Goal: Information Seeking & Learning: Learn about a topic

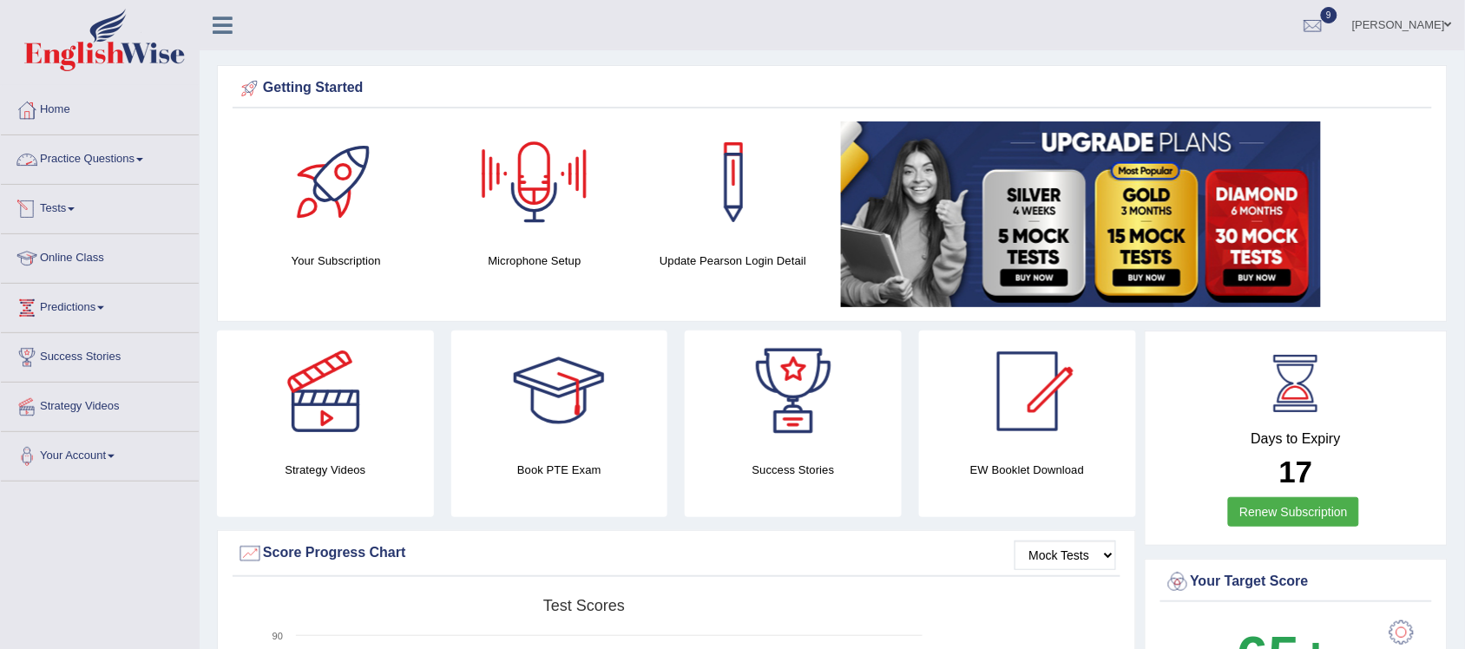
click at [143, 161] on span at bounding box center [139, 159] width 7 height 3
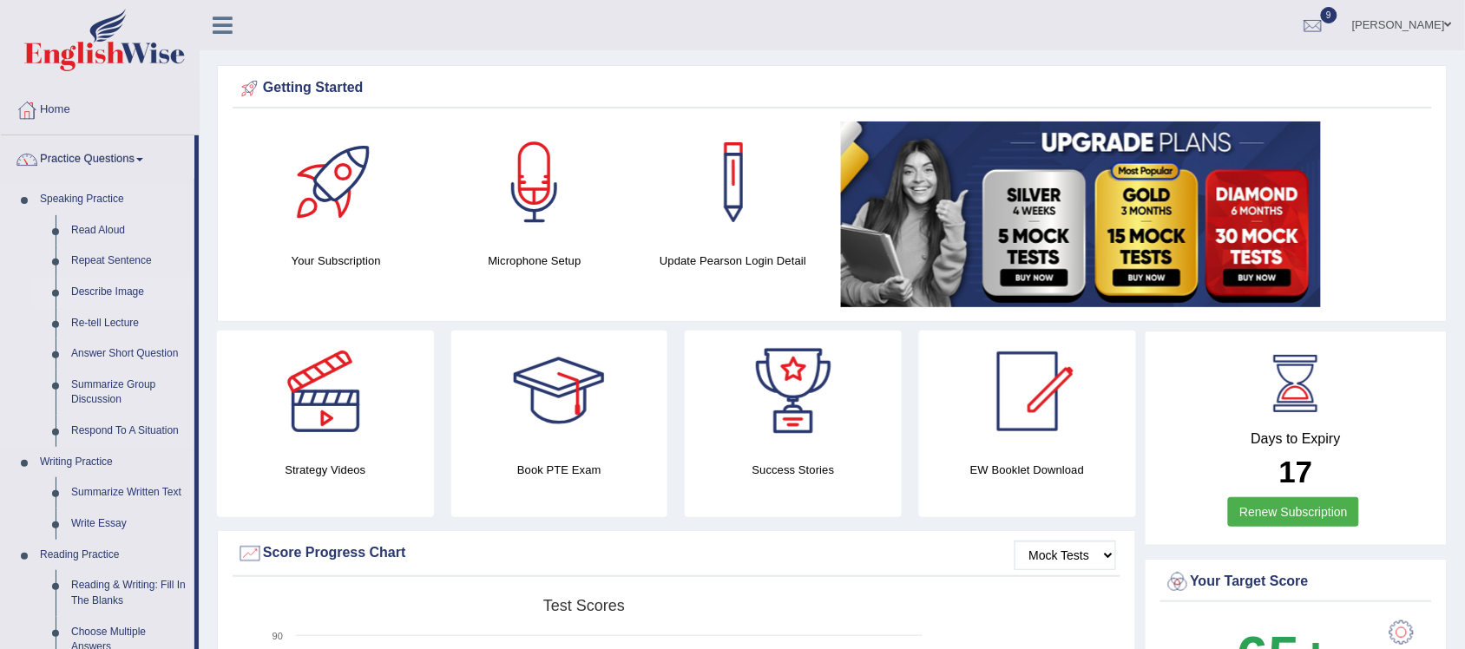
click at [114, 288] on link "Describe Image" at bounding box center [128, 292] width 131 height 31
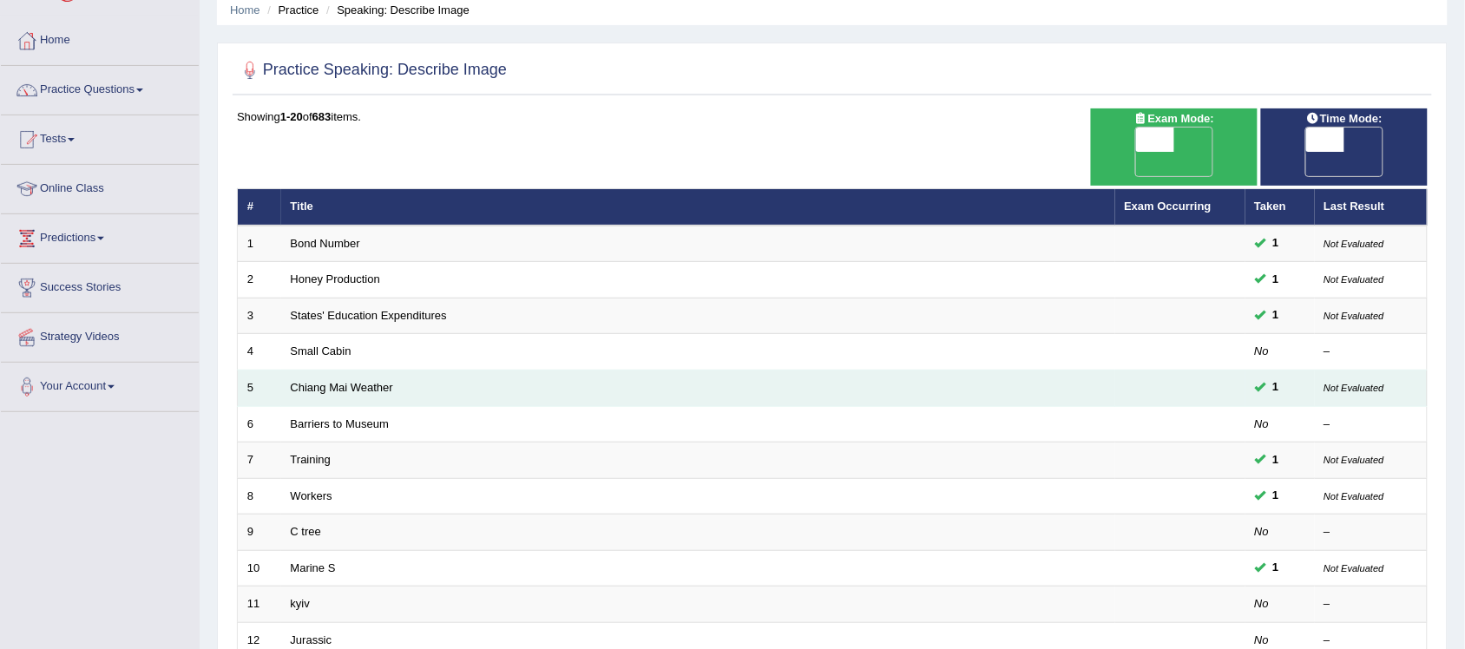
scroll to position [108, 0]
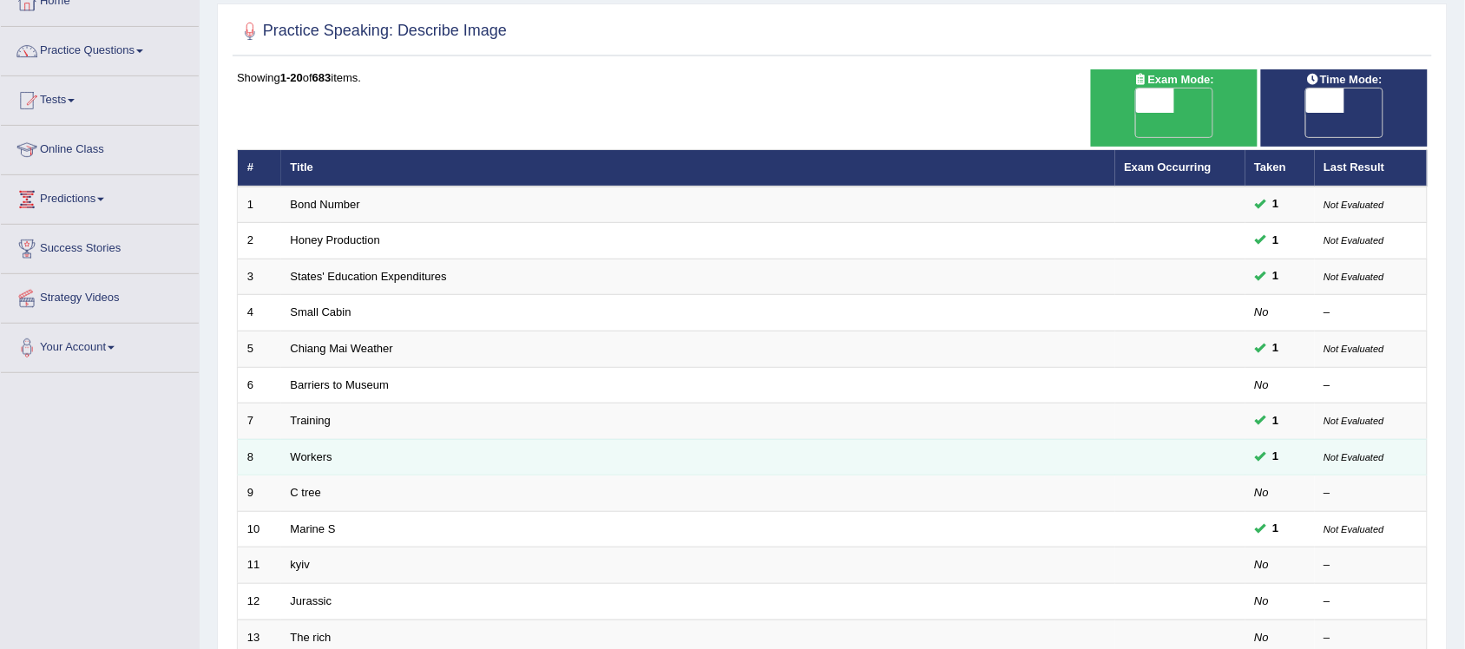
click at [317, 439] on td "Workers" at bounding box center [698, 457] width 834 height 36
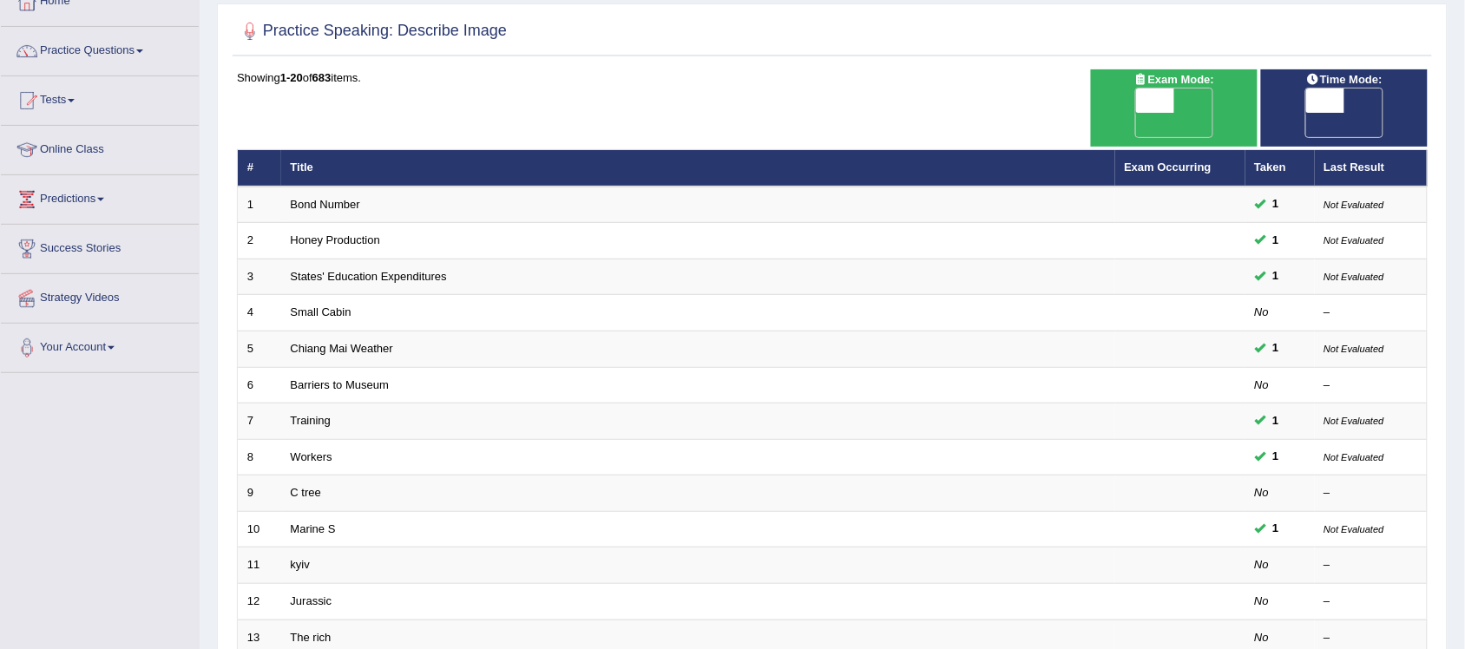
click at [534, 80] on div "Showing 1-20 of 683 items." at bounding box center [832, 77] width 1190 height 16
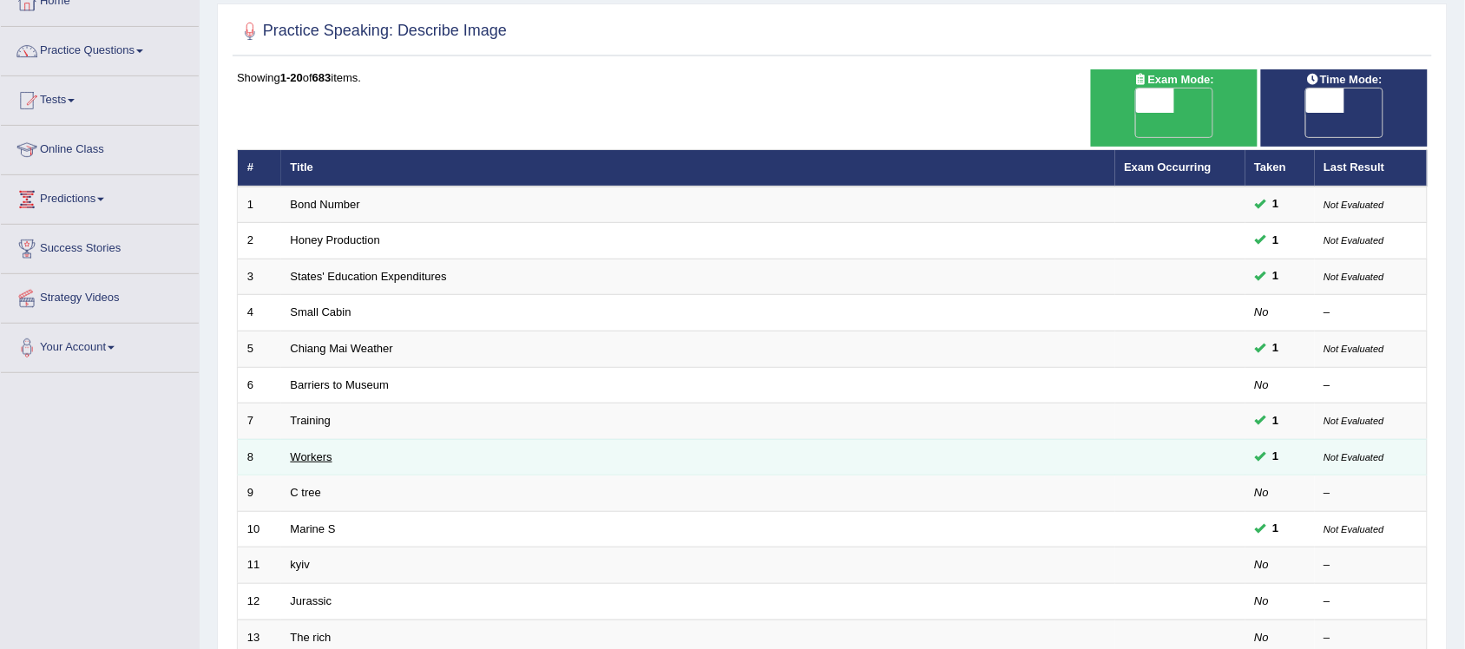
click at [309, 450] on link "Workers" at bounding box center [312, 456] width 42 height 13
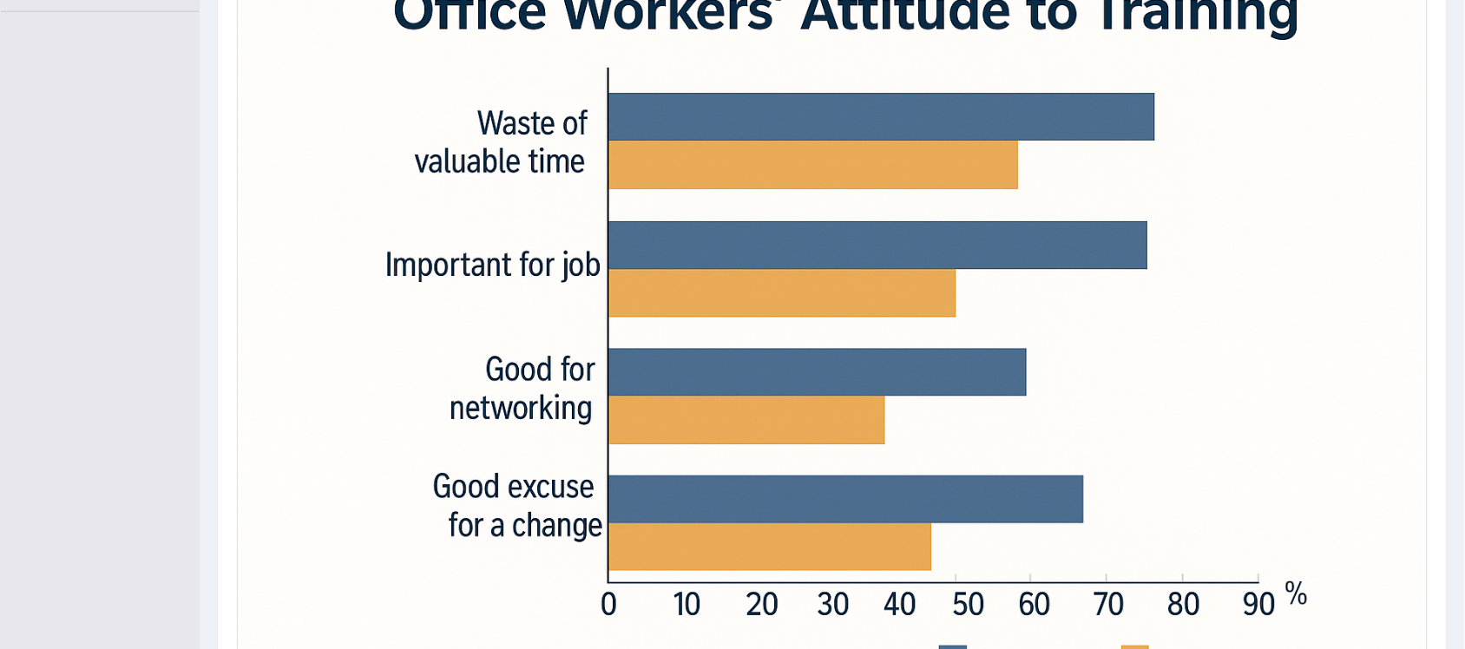
scroll to position [434, 0]
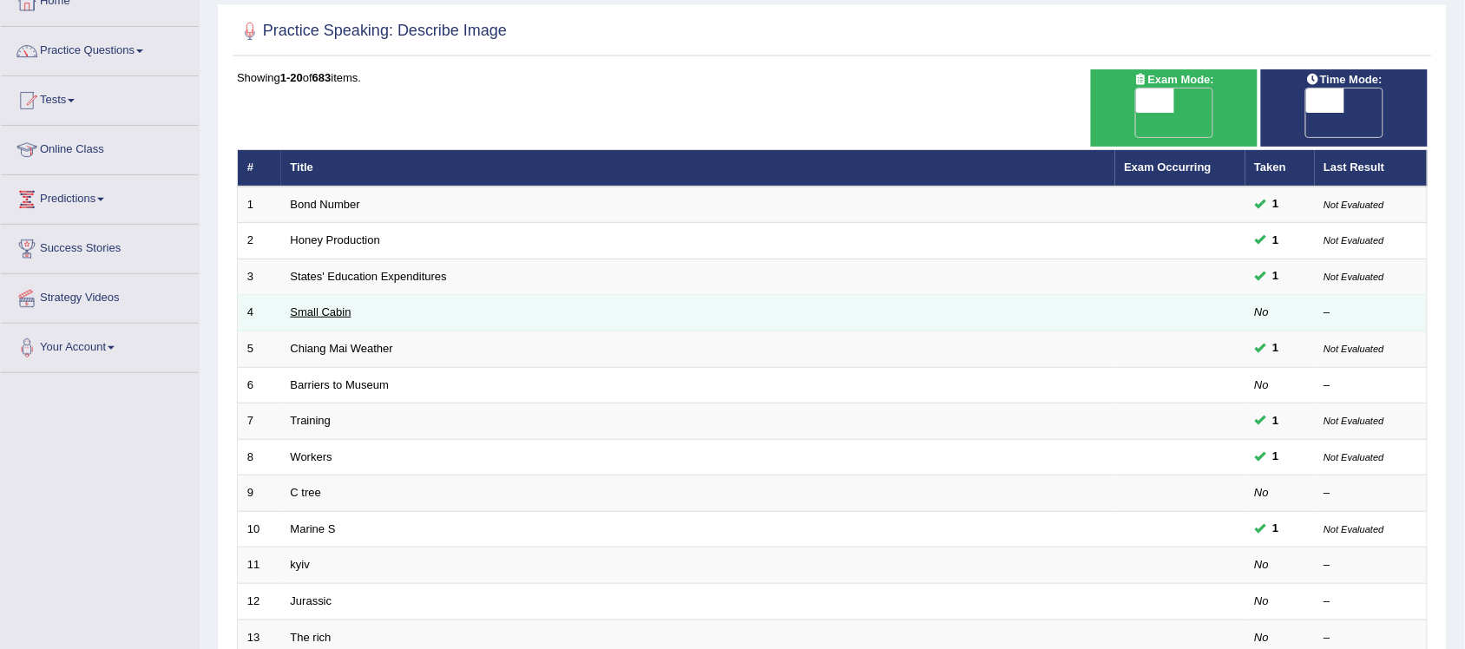
click at [315, 305] on link "Small Cabin" at bounding box center [321, 311] width 61 height 13
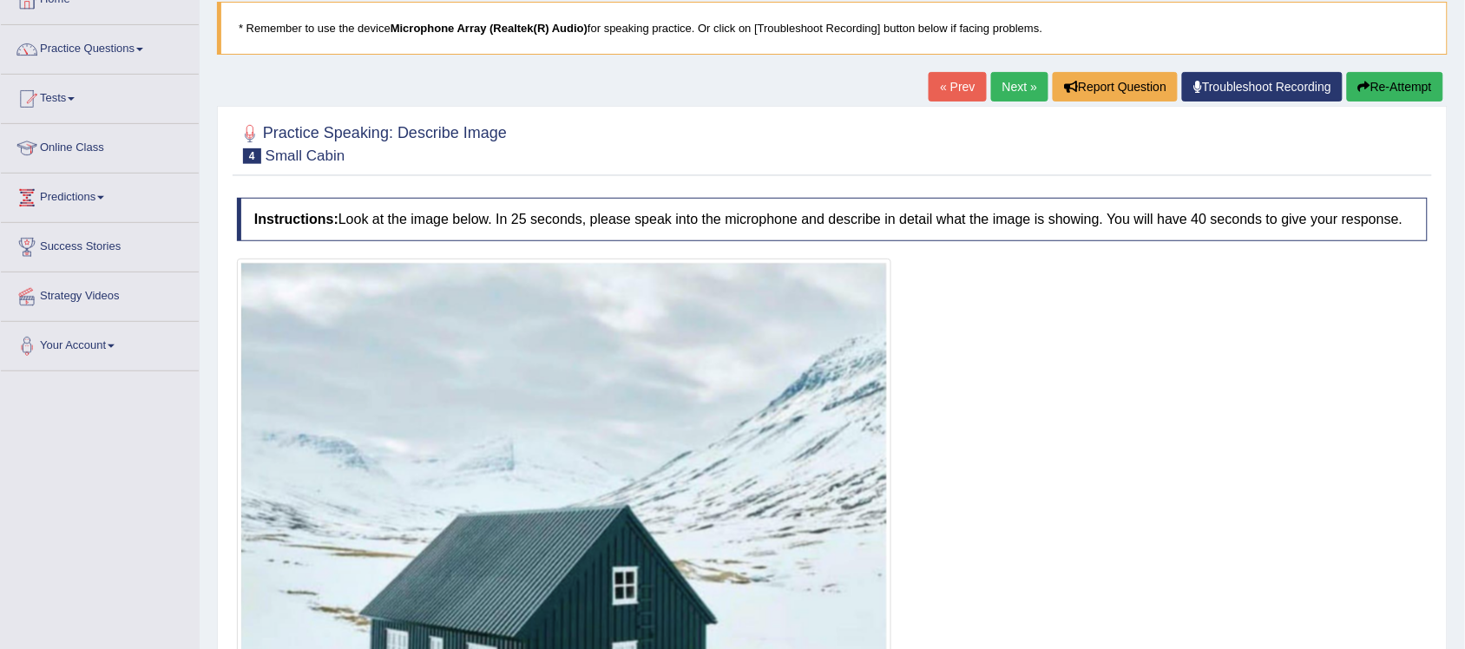
scroll to position [108, 0]
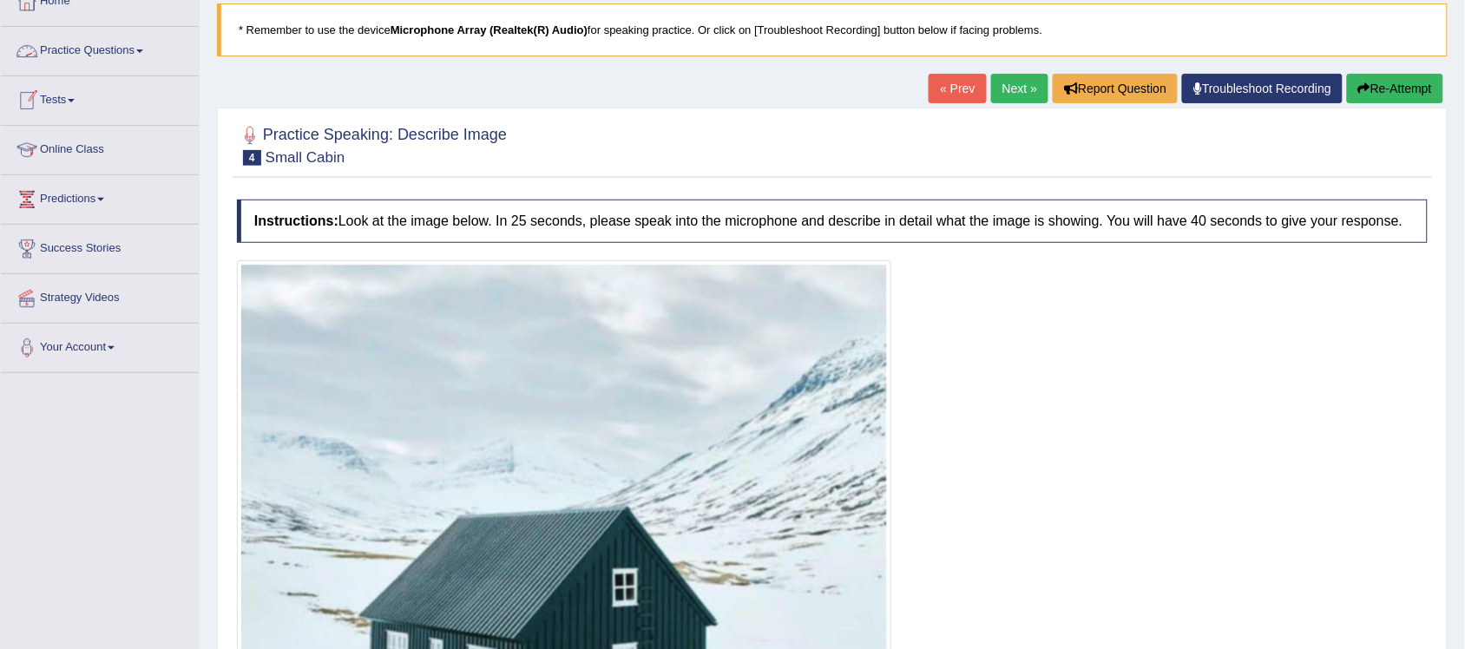
click at [143, 50] on span at bounding box center [139, 50] width 7 height 3
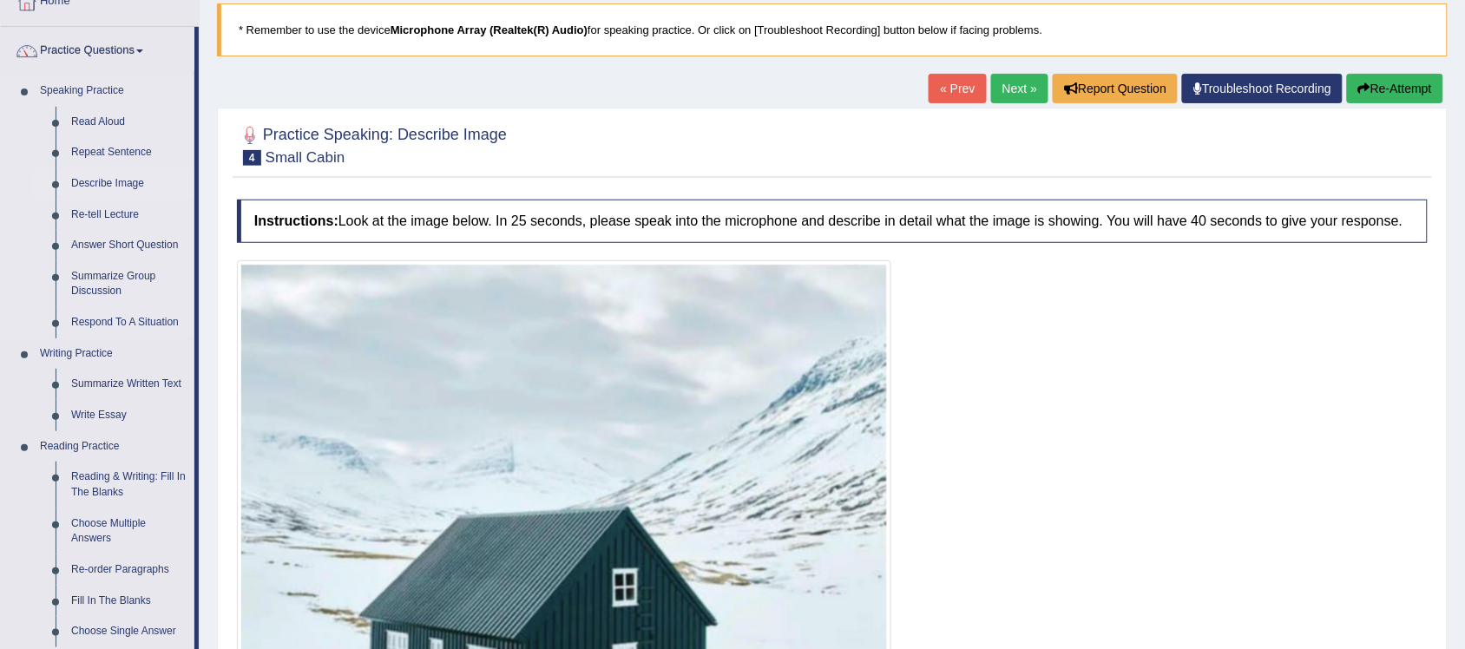
click at [102, 185] on link "Describe Image" at bounding box center [128, 183] width 131 height 31
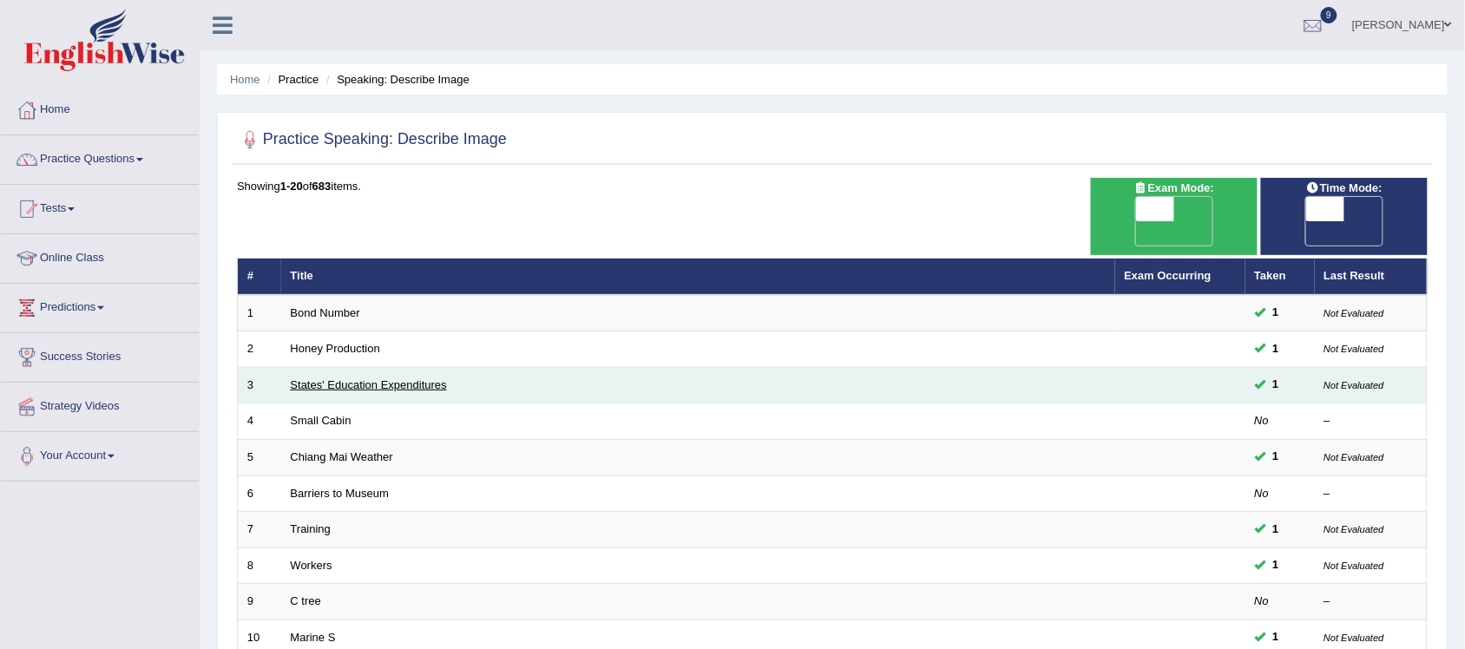
click at [386, 378] on link "States' Education Expenditures" at bounding box center [369, 384] width 156 height 13
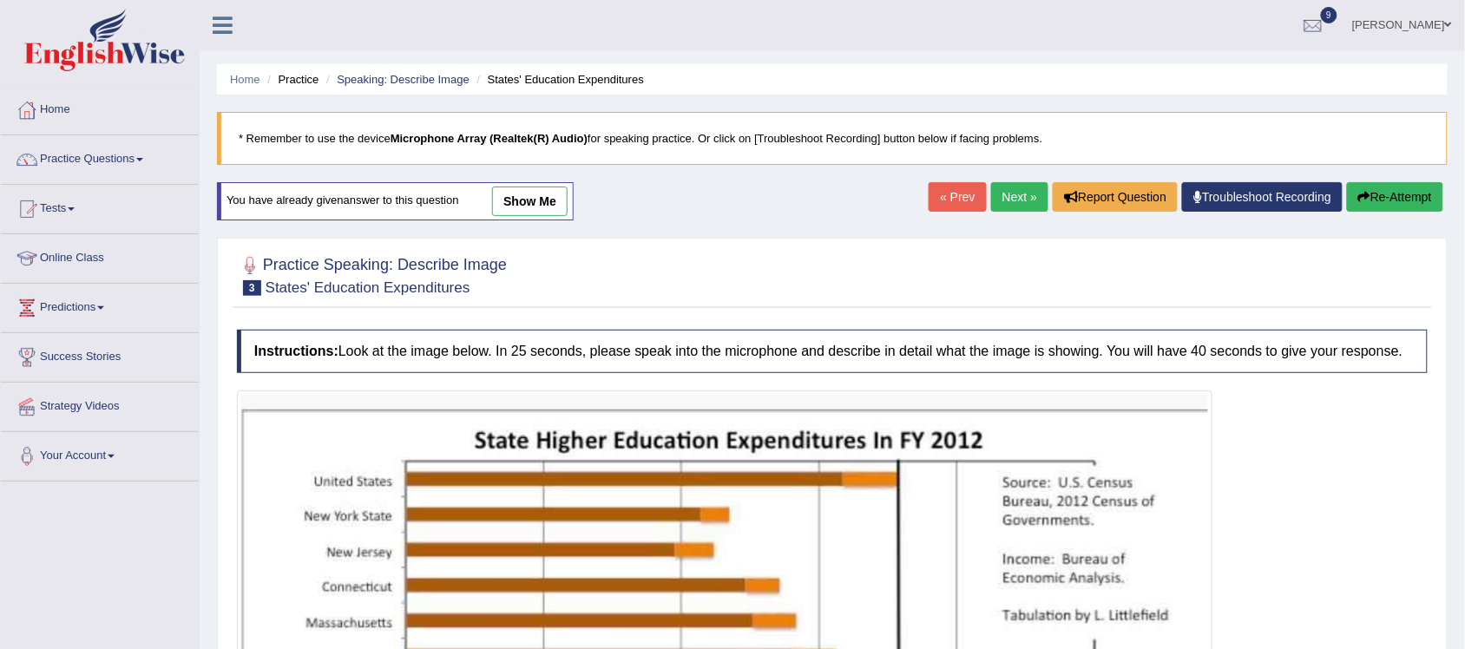
click at [961, 200] on link "« Prev" at bounding box center [956, 197] width 57 height 30
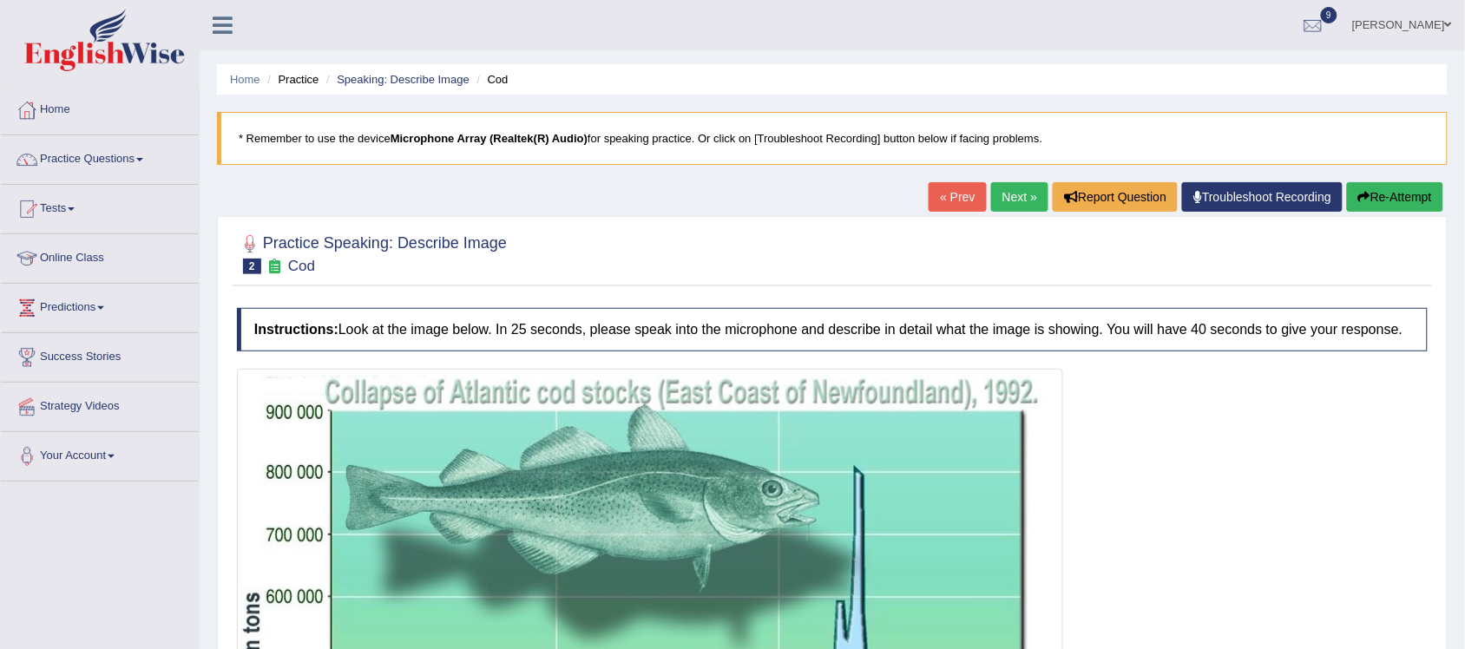
click at [967, 196] on link "« Prev" at bounding box center [956, 197] width 57 height 30
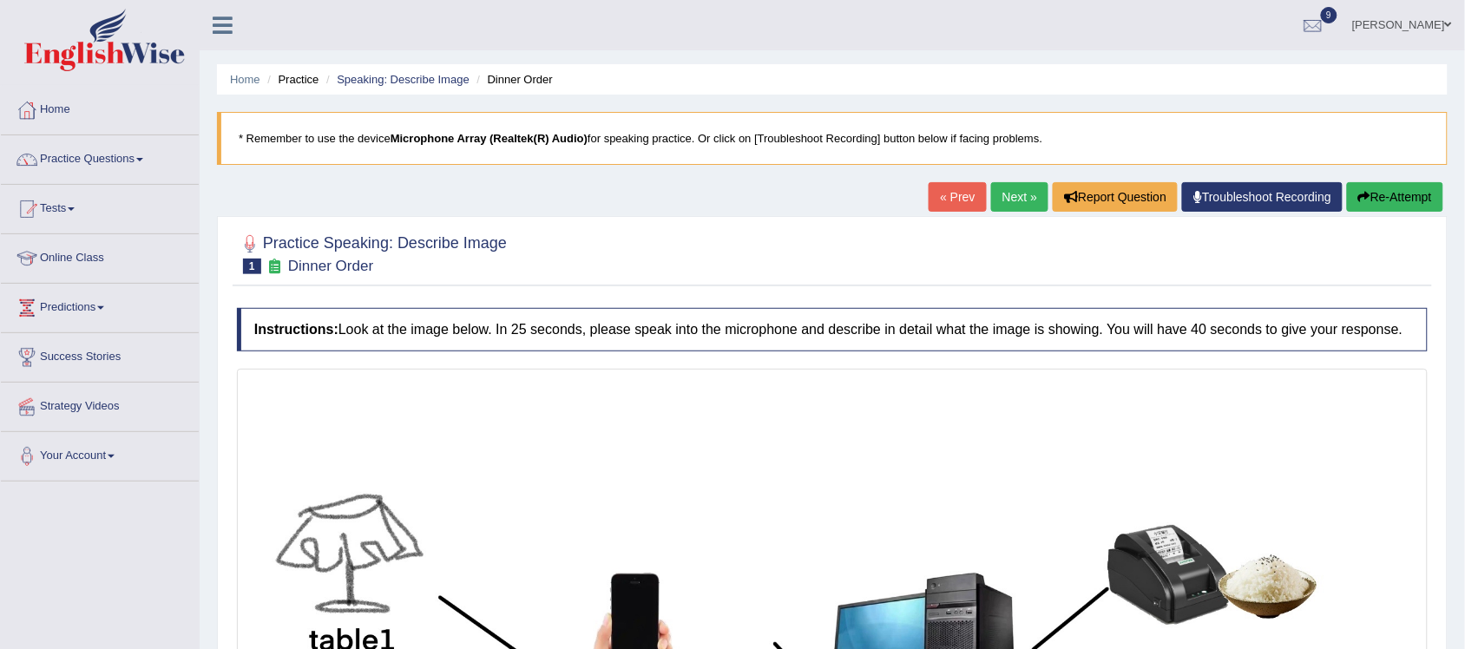
click at [1003, 196] on link "Next »" at bounding box center [1019, 197] width 57 height 30
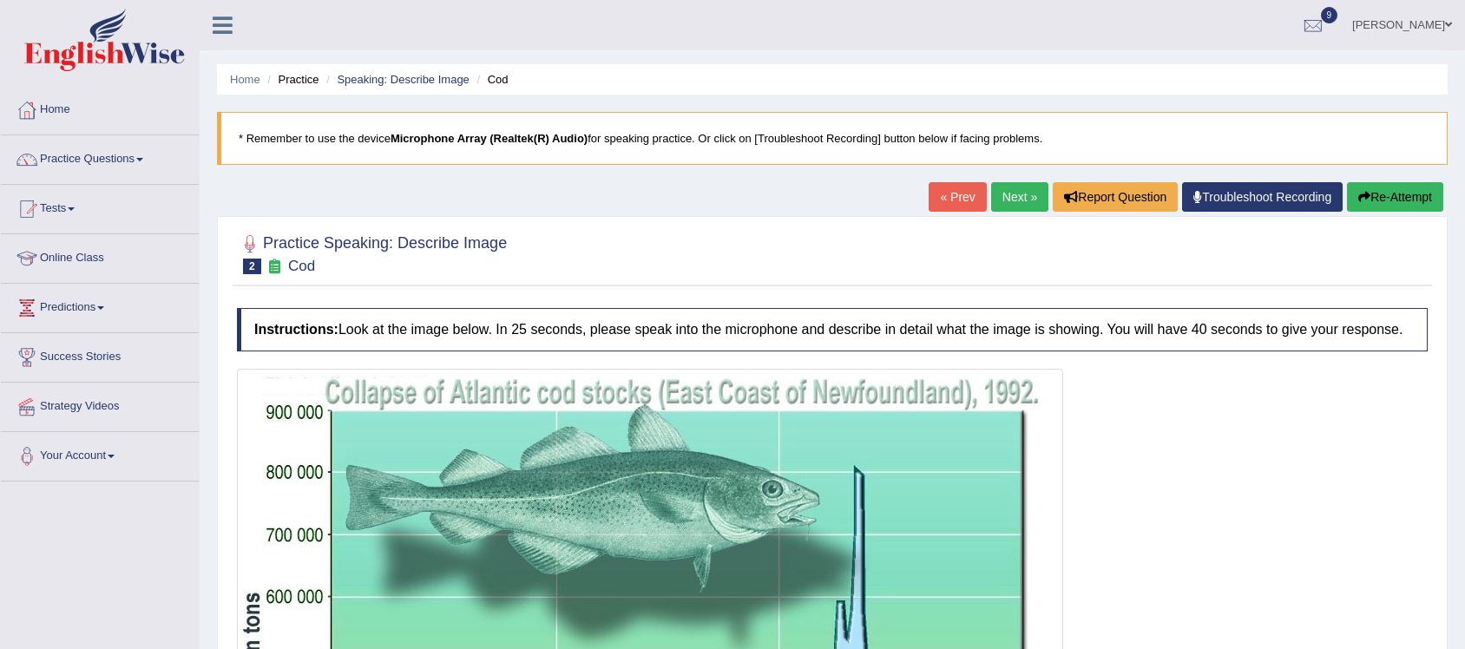
click at [1003, 196] on link "Next »" at bounding box center [1019, 197] width 57 height 30
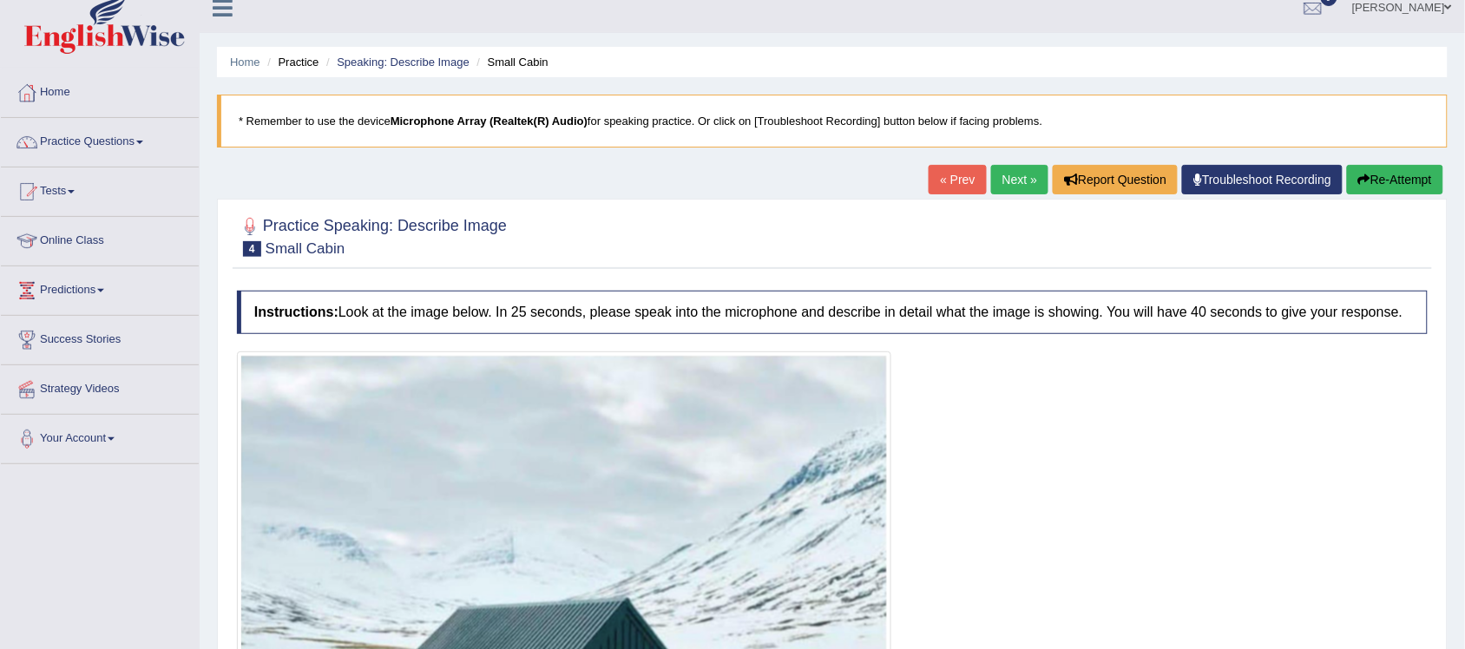
scroll to position [3, 0]
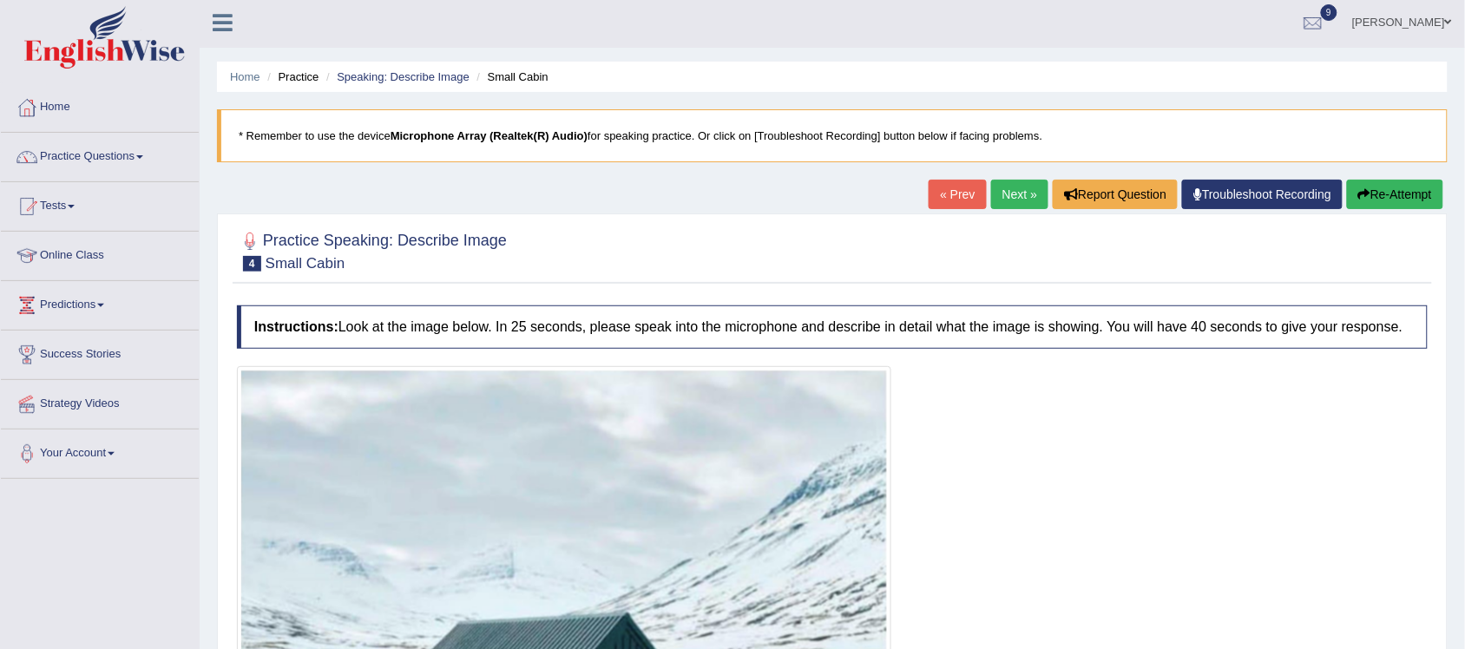
click at [1000, 198] on link "Next »" at bounding box center [1019, 195] width 57 height 30
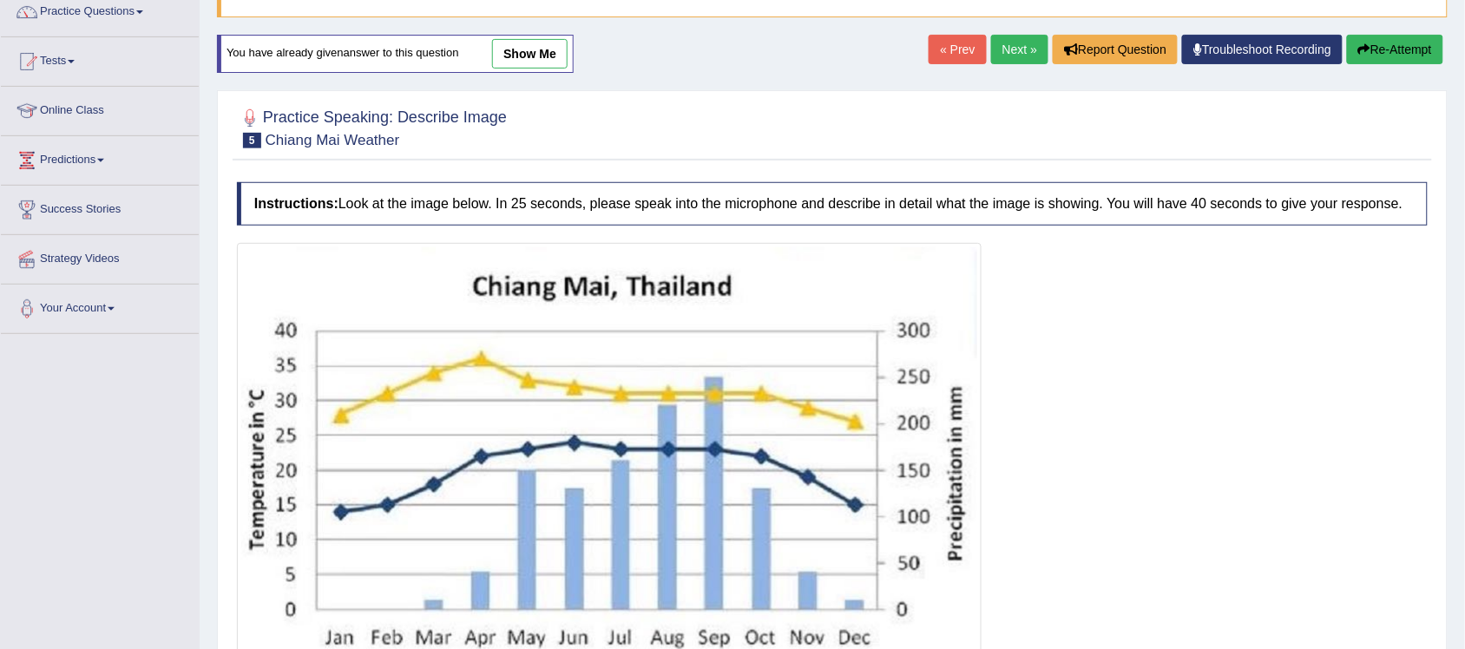
scroll to position [108, 0]
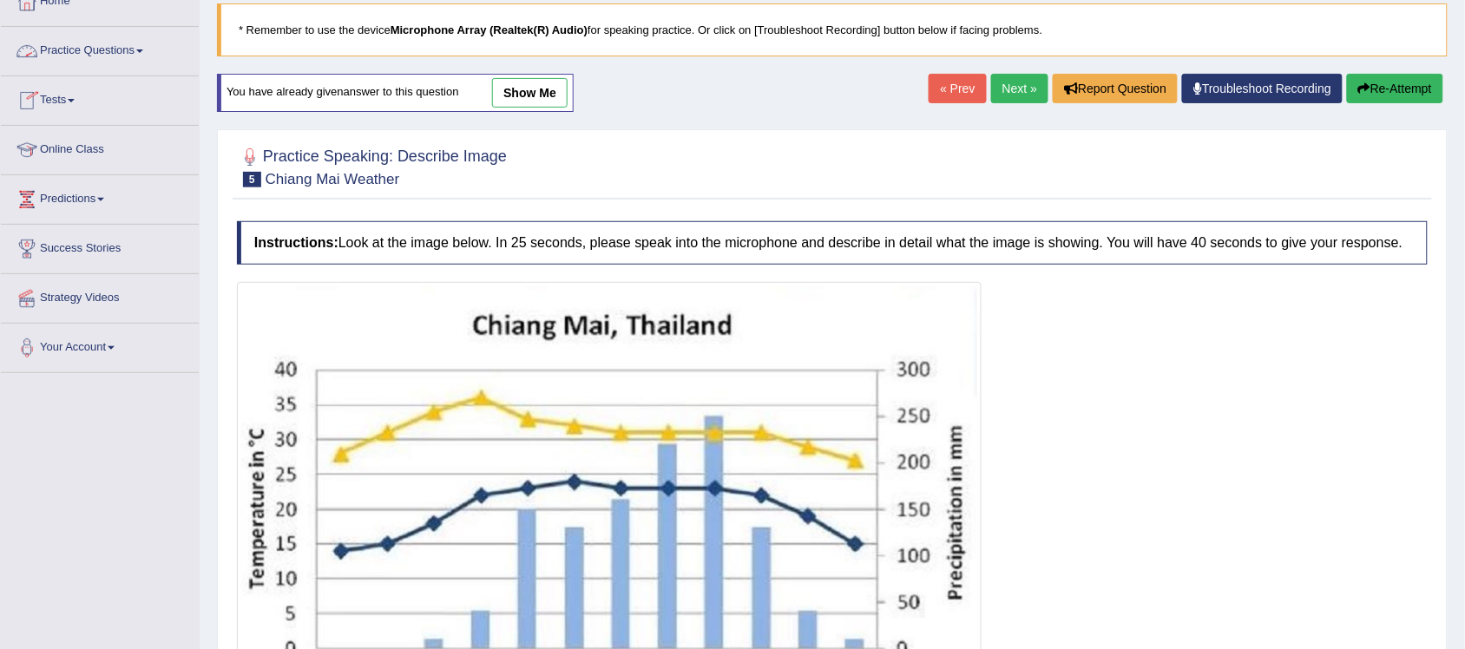
click at [144, 55] on link "Practice Questions" at bounding box center [100, 48] width 198 height 43
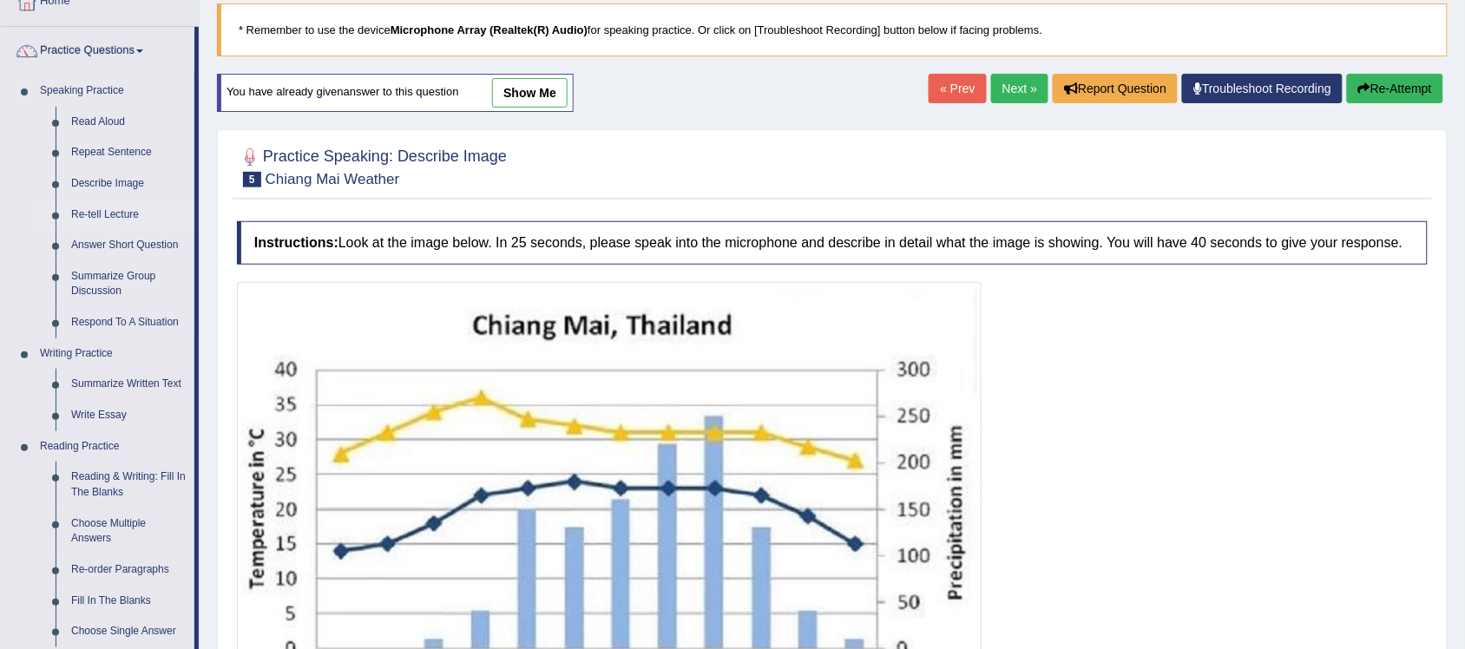
click at [96, 218] on link "Re-tell Lecture" at bounding box center [128, 215] width 131 height 31
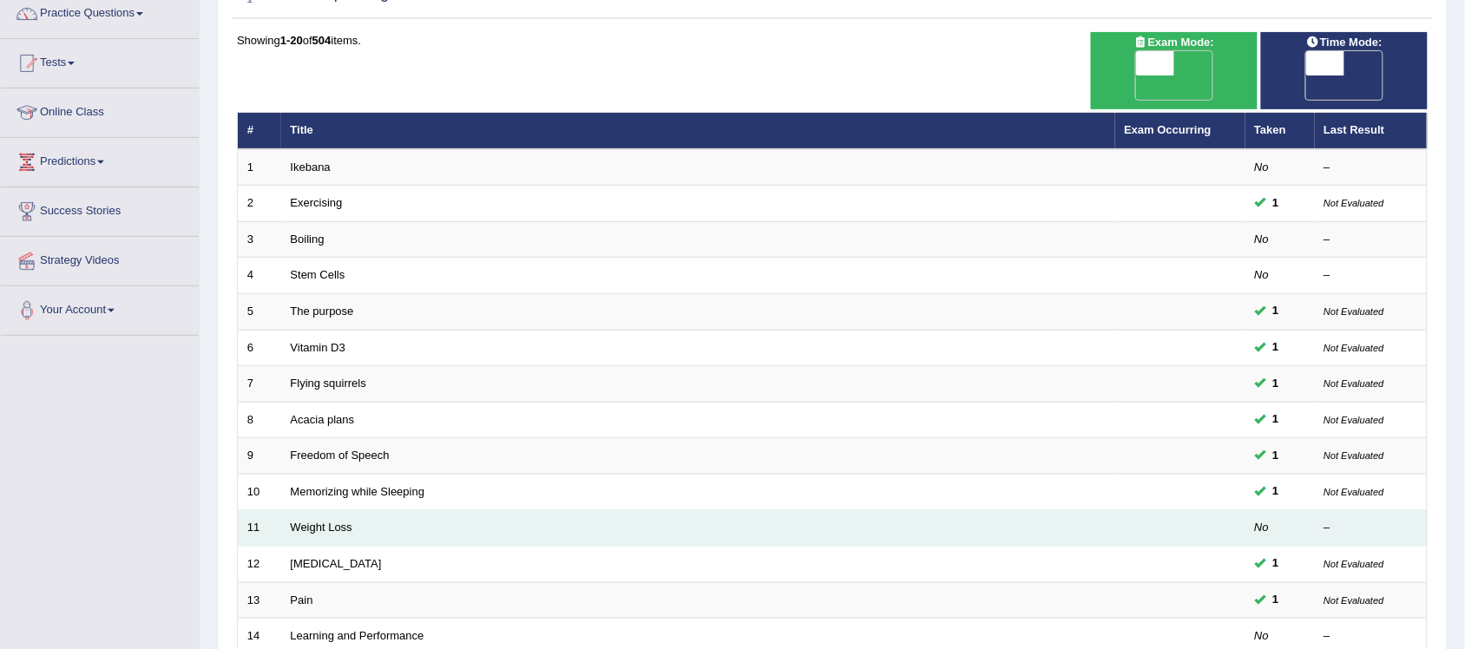
scroll to position [108, 0]
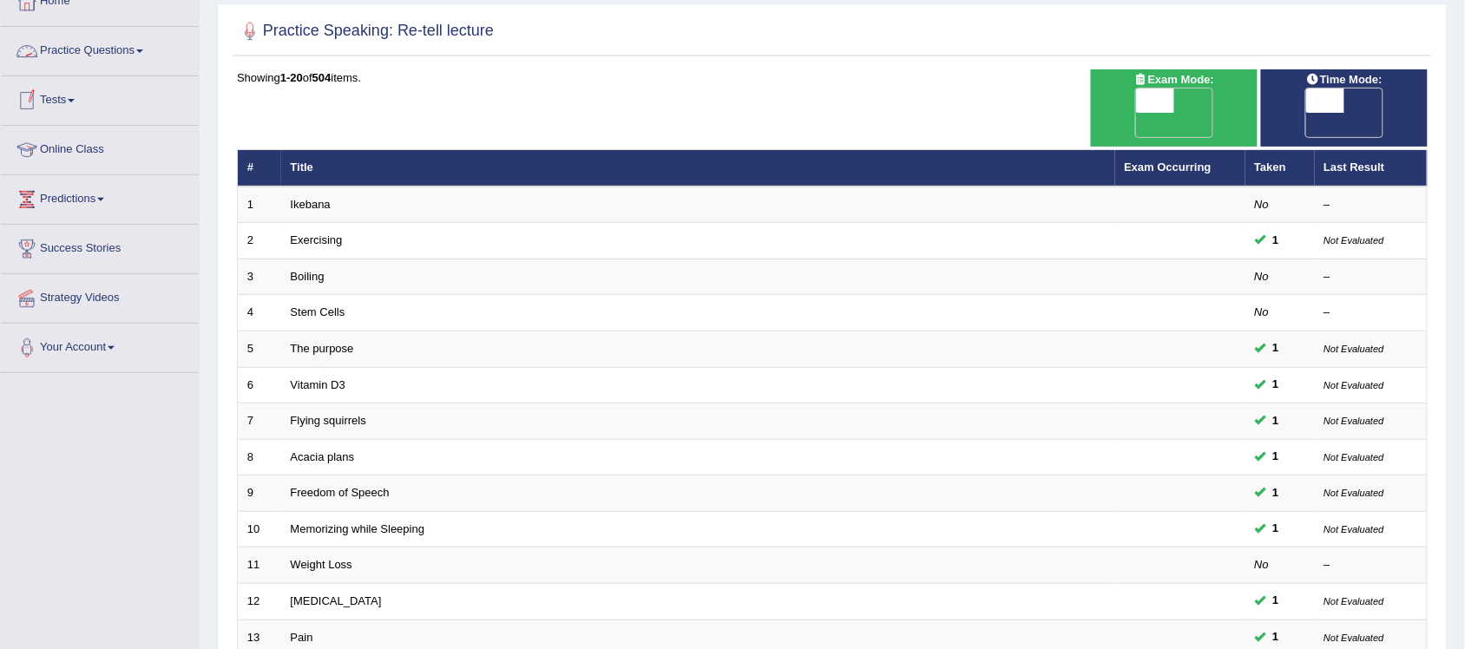
click at [145, 49] on link "Practice Questions" at bounding box center [100, 48] width 198 height 43
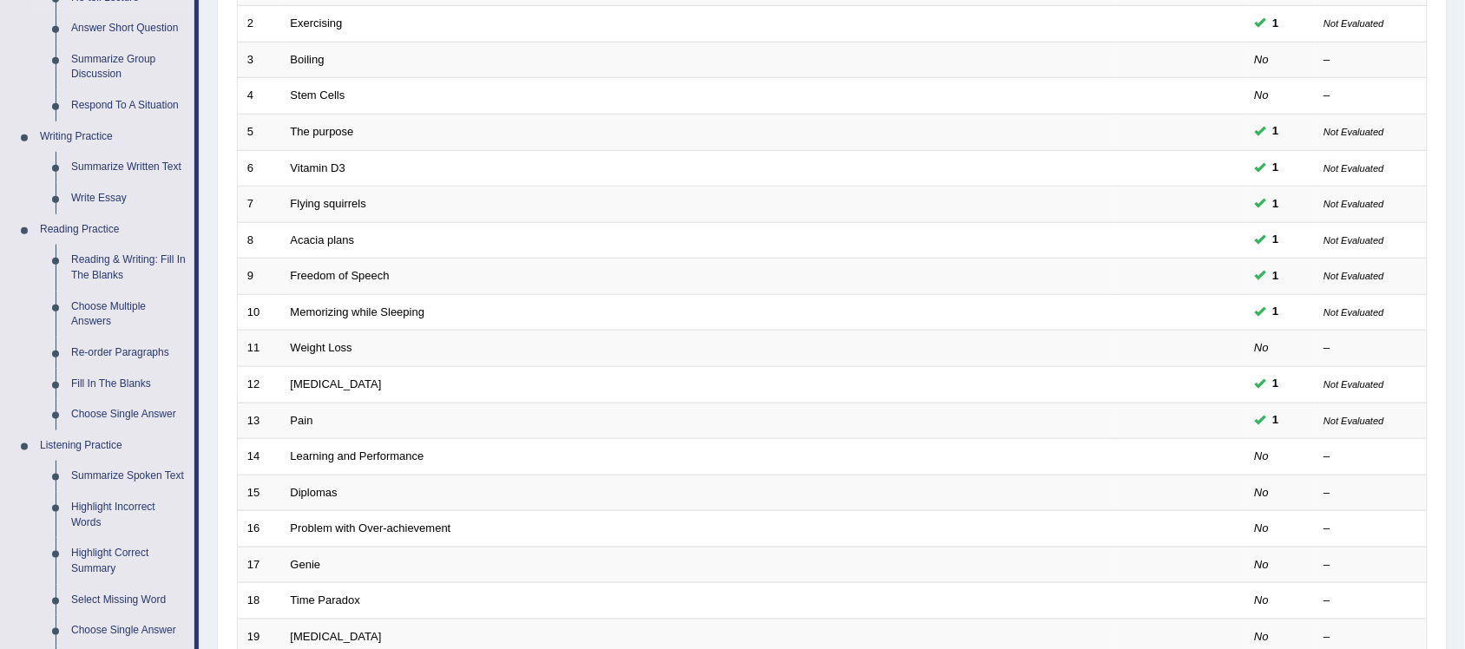
scroll to position [217, 0]
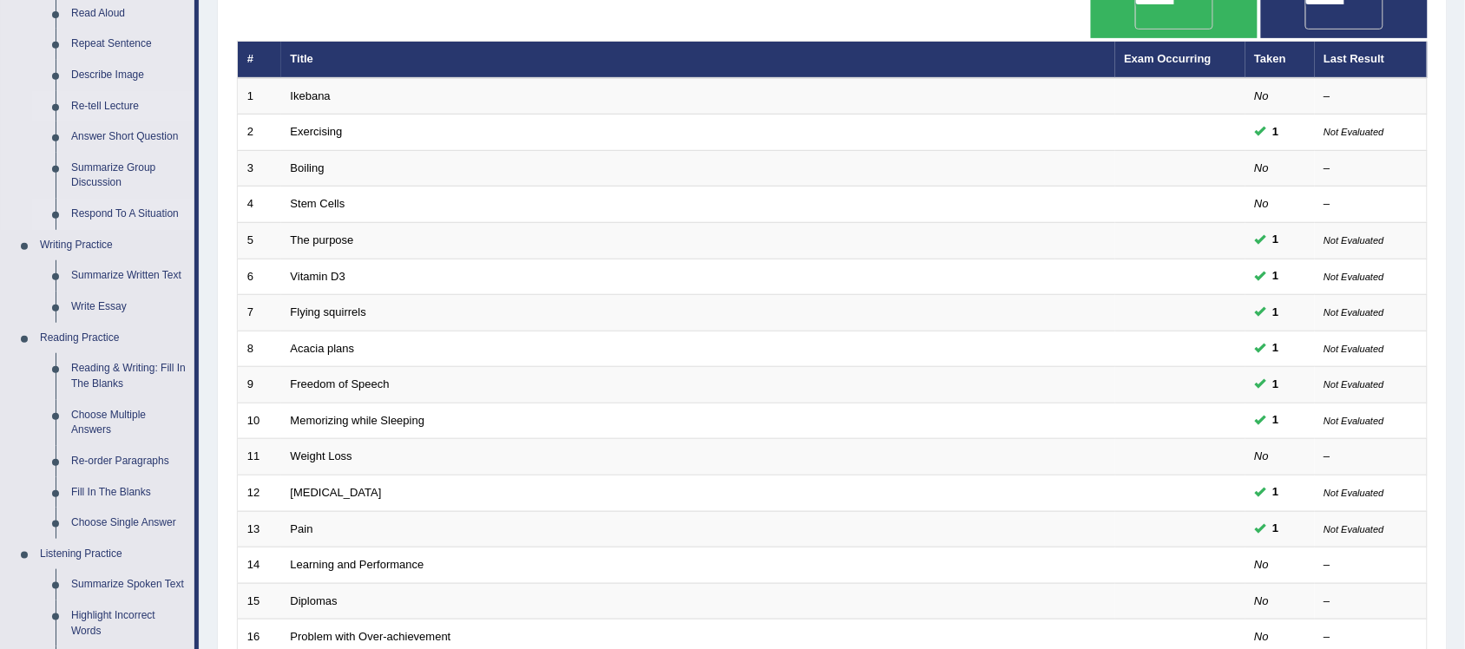
click at [170, 214] on link "Respond To A Situation" at bounding box center [128, 214] width 131 height 31
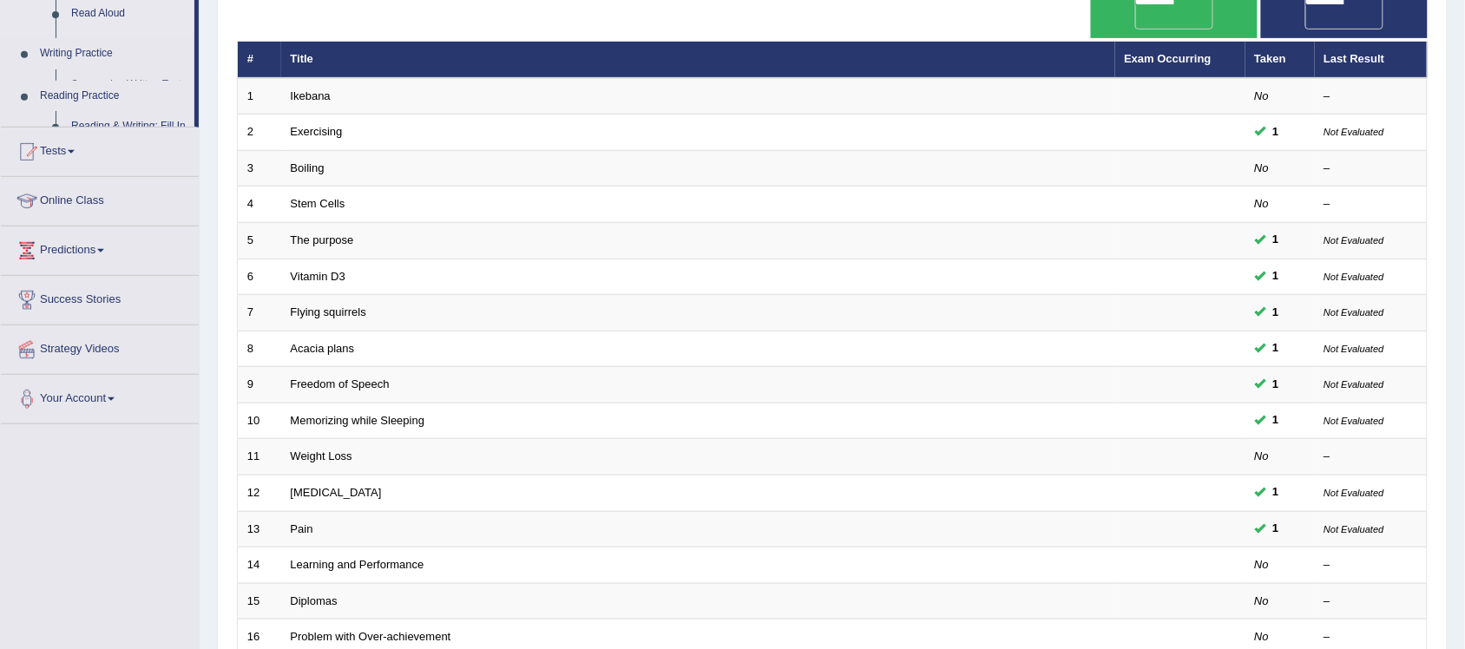
scroll to position [285, 0]
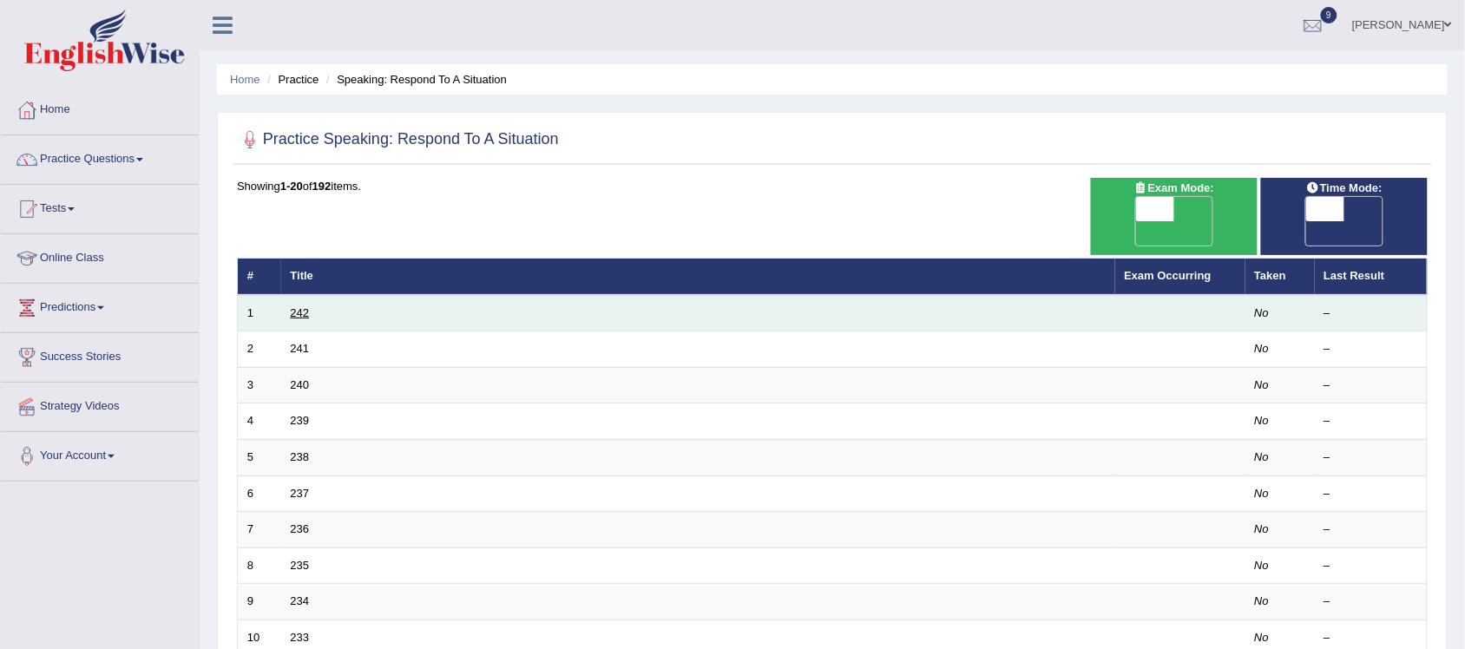
click at [301, 306] on link "242" at bounding box center [300, 312] width 19 height 13
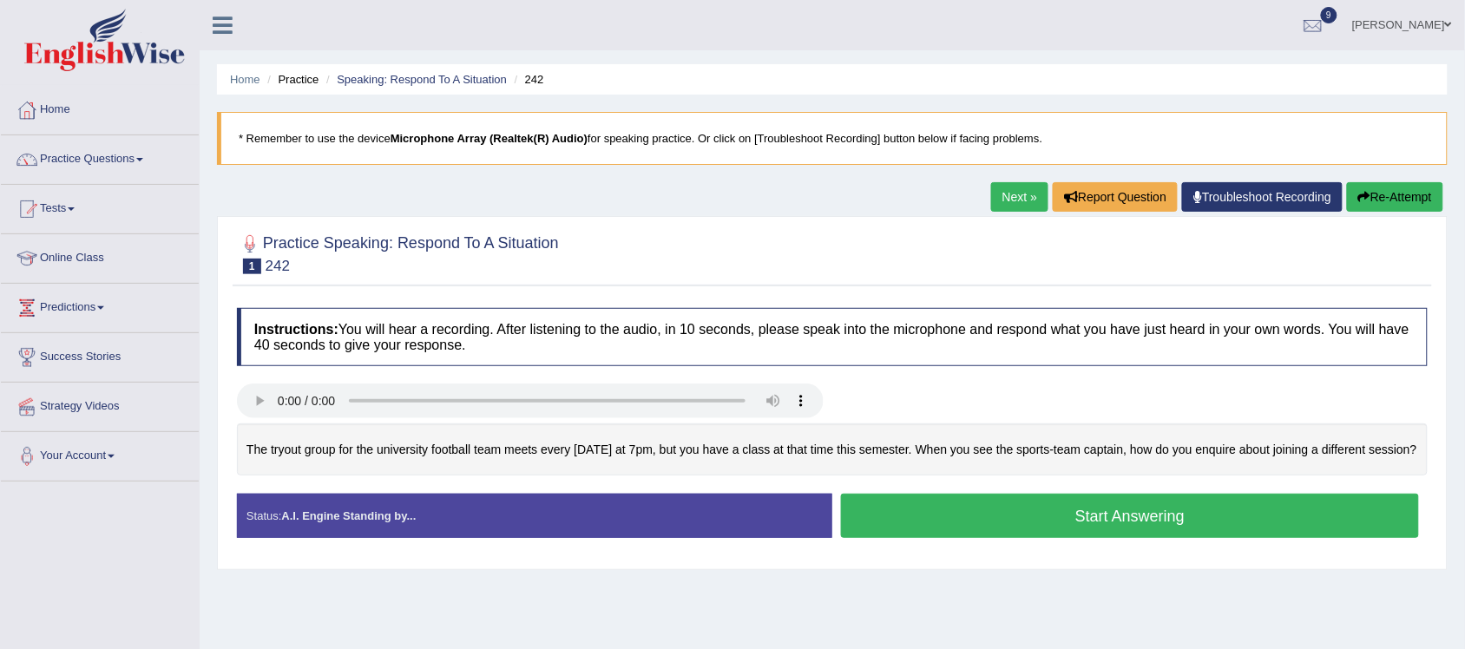
click at [1126, 534] on button "Start Answering" at bounding box center [1130, 516] width 578 height 44
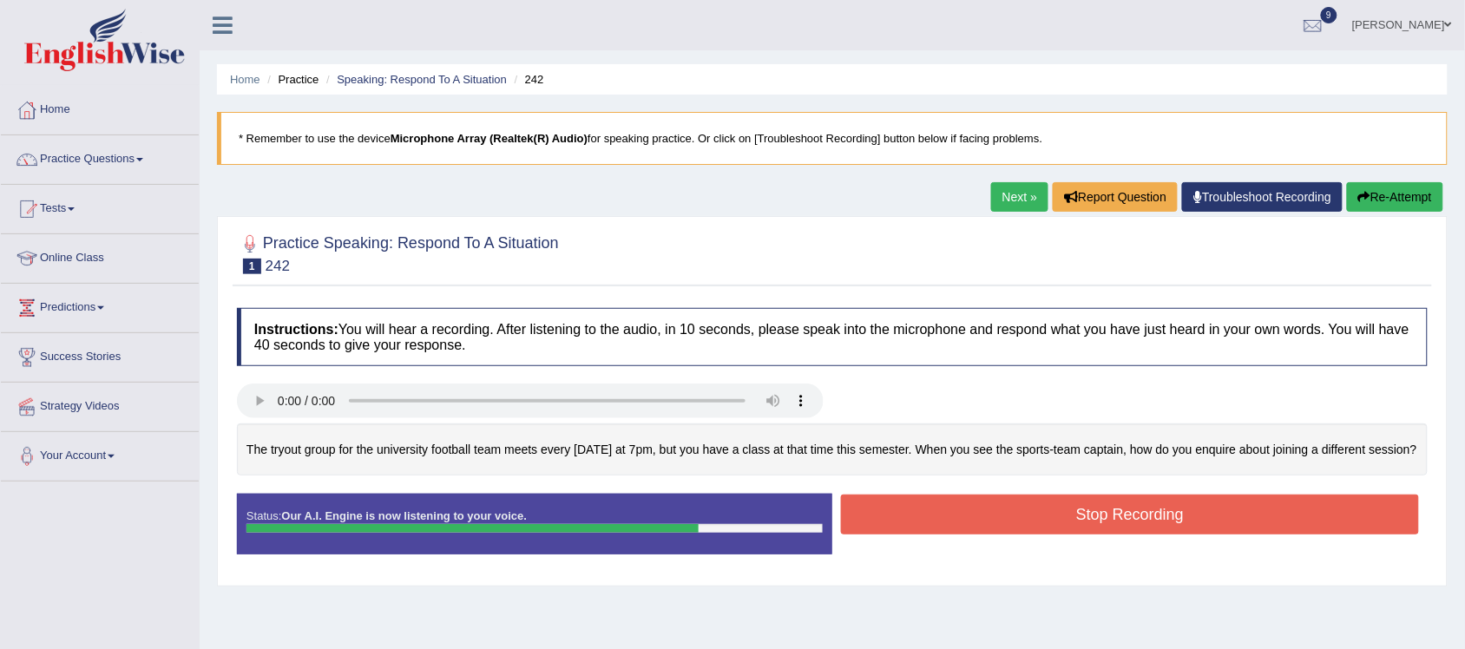
click at [1180, 526] on button "Stop Recording" at bounding box center [1130, 515] width 578 height 40
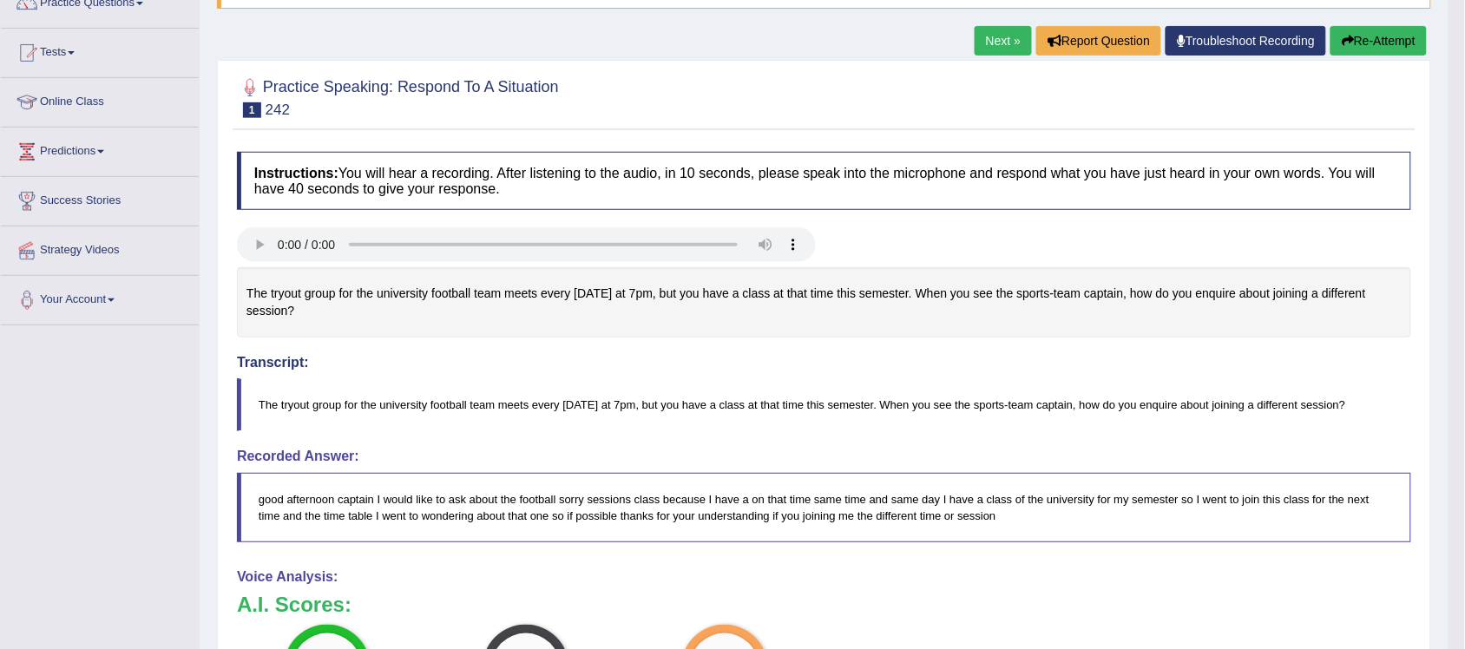
scroll to position [106, 0]
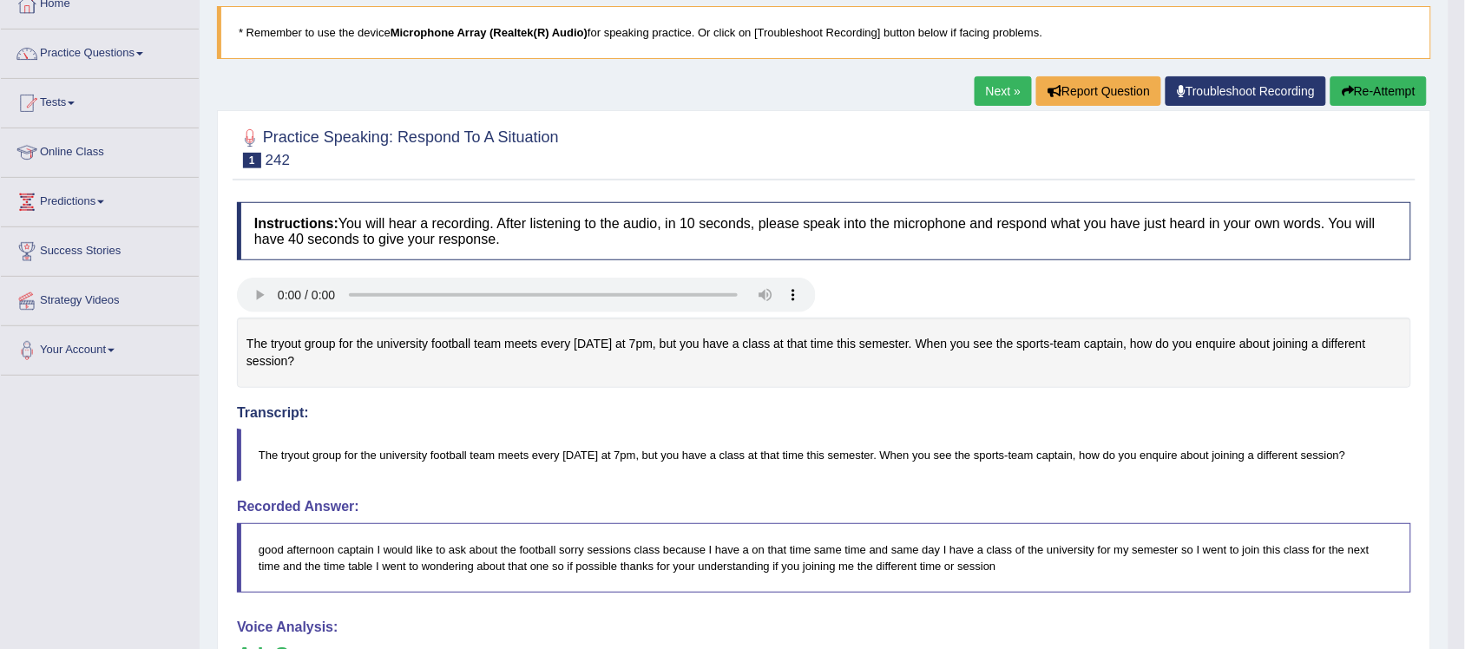
click at [993, 95] on link "Next »" at bounding box center [1002, 91] width 57 height 30
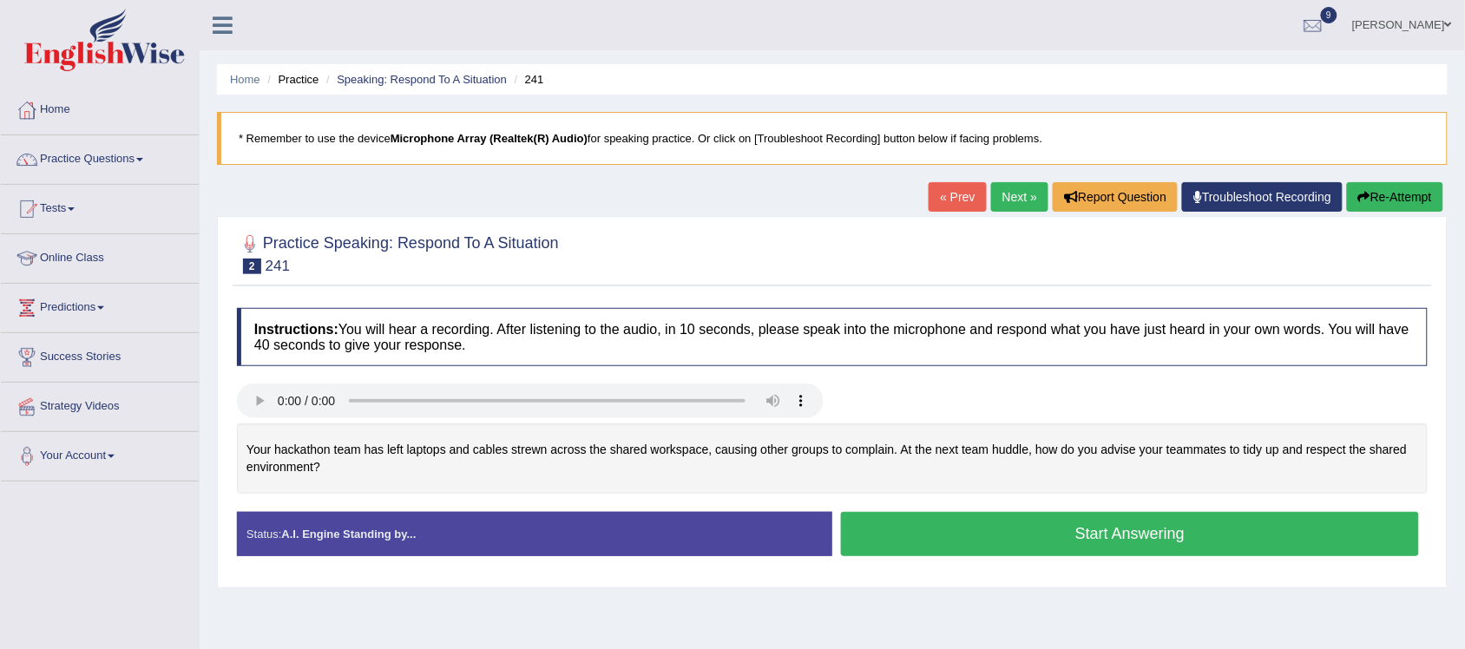
click at [1124, 541] on button "Start Answering" at bounding box center [1130, 534] width 578 height 44
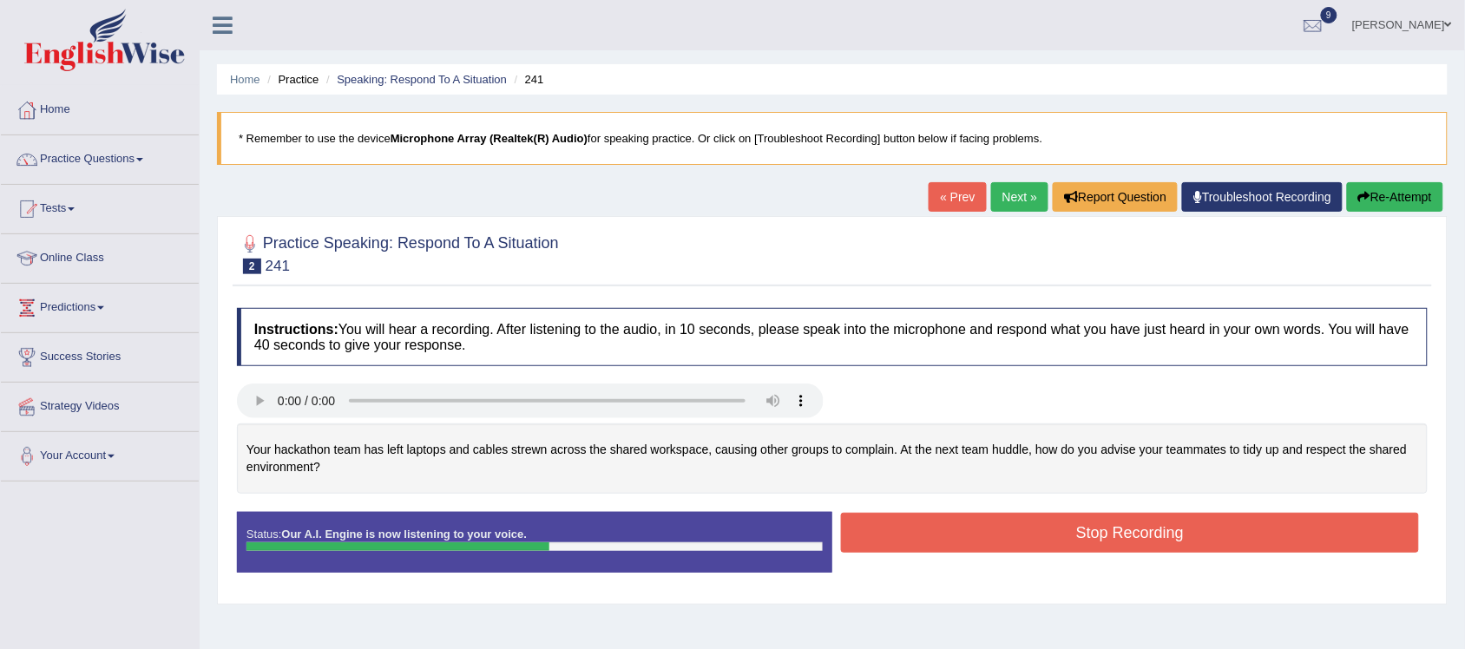
click at [1216, 545] on button "Stop Recording" at bounding box center [1130, 533] width 578 height 40
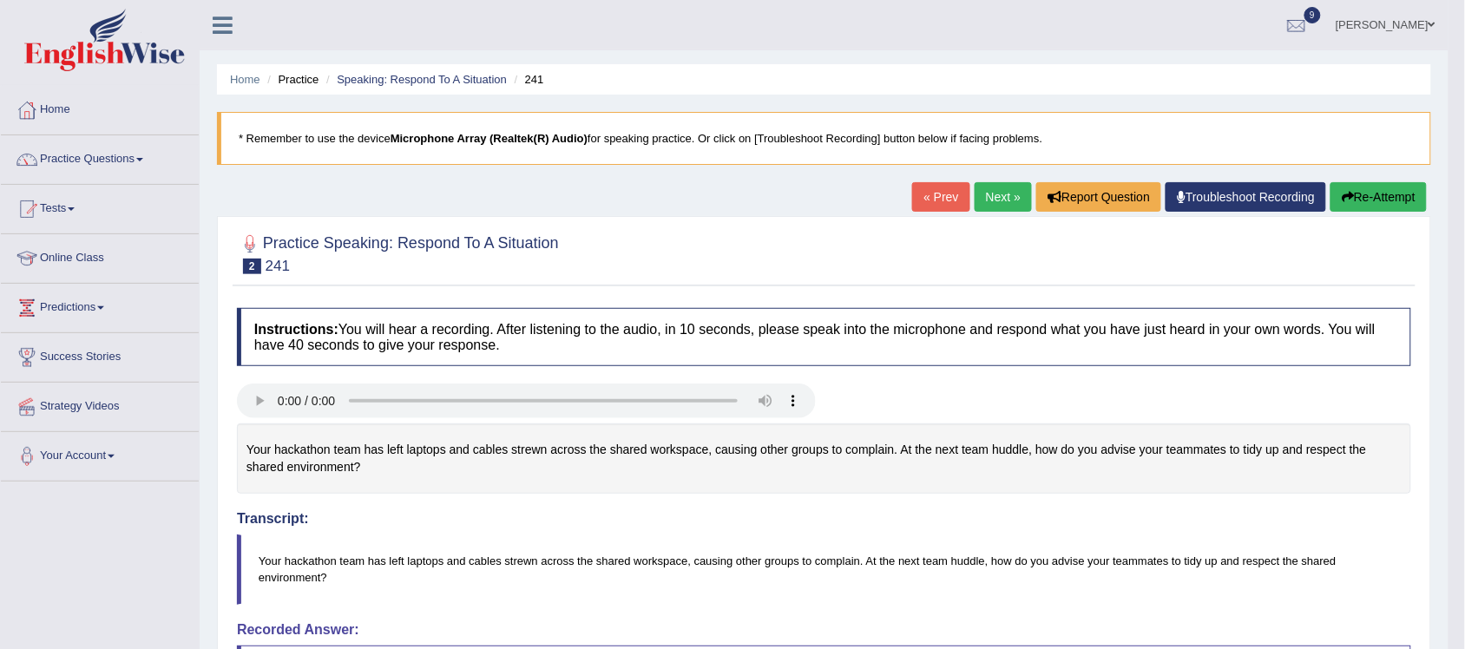
click at [999, 200] on link "Next »" at bounding box center [1002, 197] width 57 height 30
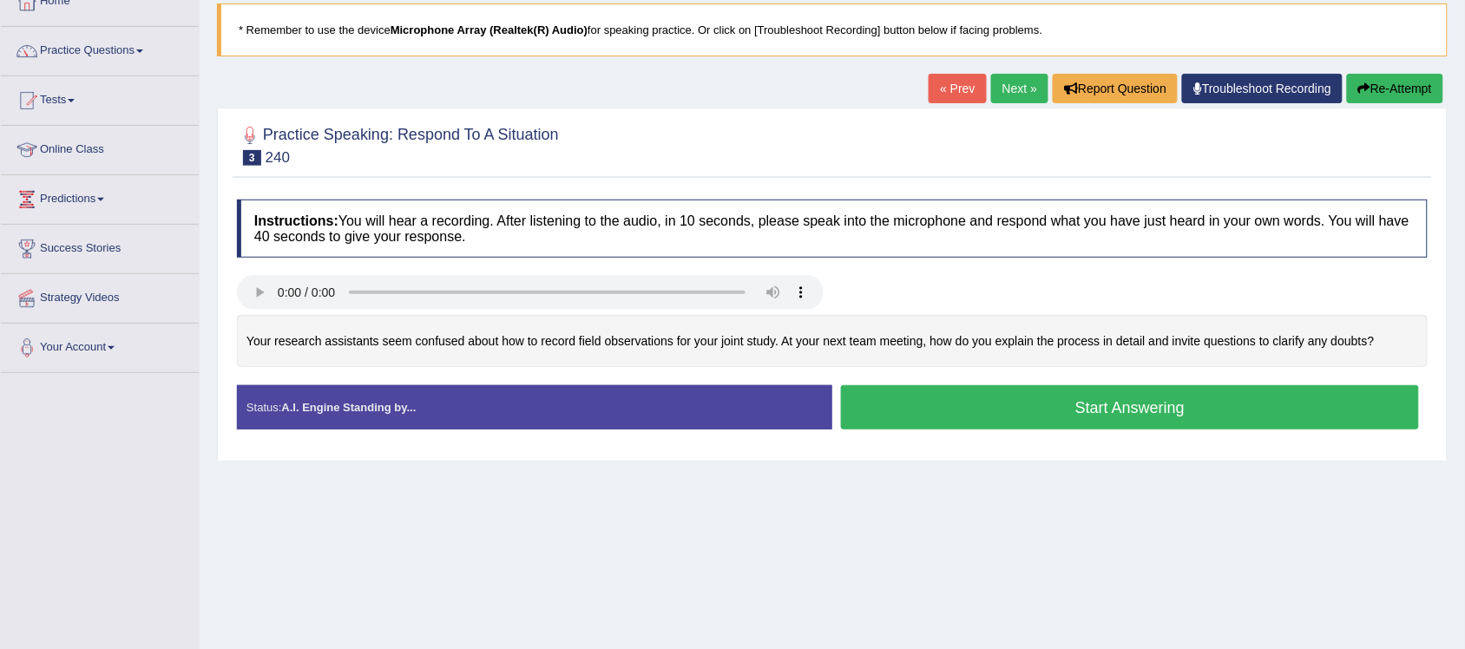
click at [987, 419] on button "Start Answering" at bounding box center [1130, 407] width 578 height 44
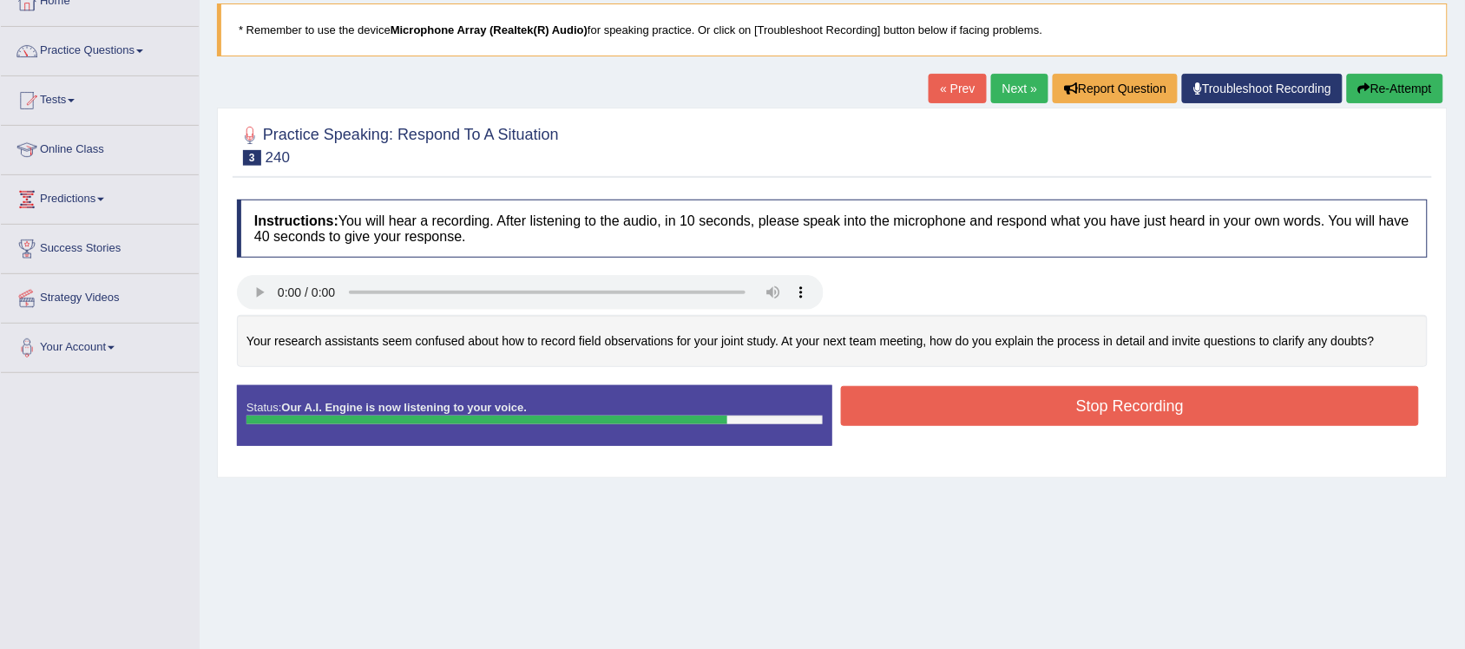
click at [1016, 414] on button "Stop Recording" at bounding box center [1130, 406] width 578 height 40
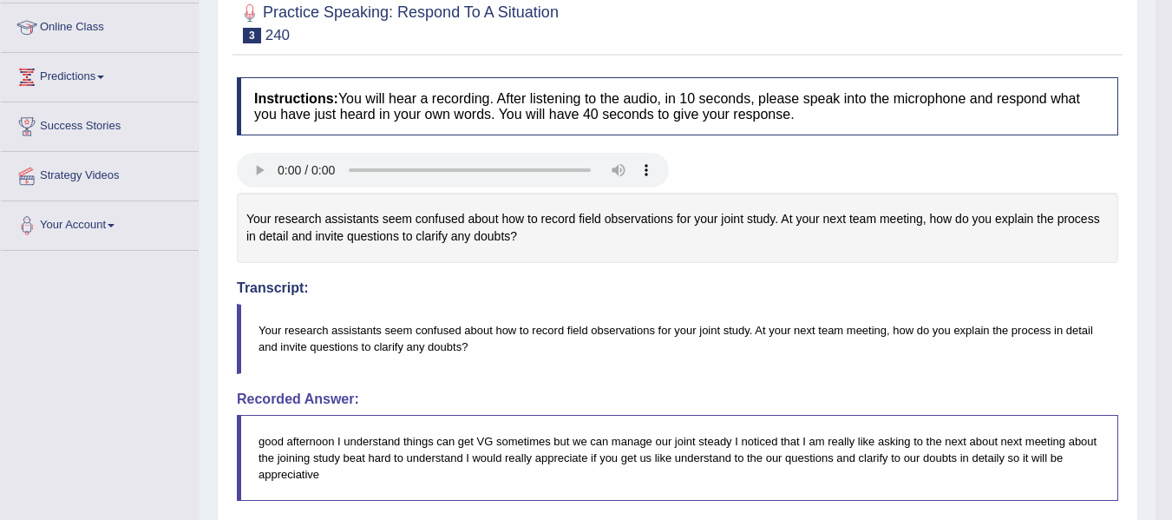
scroll to position [175, 0]
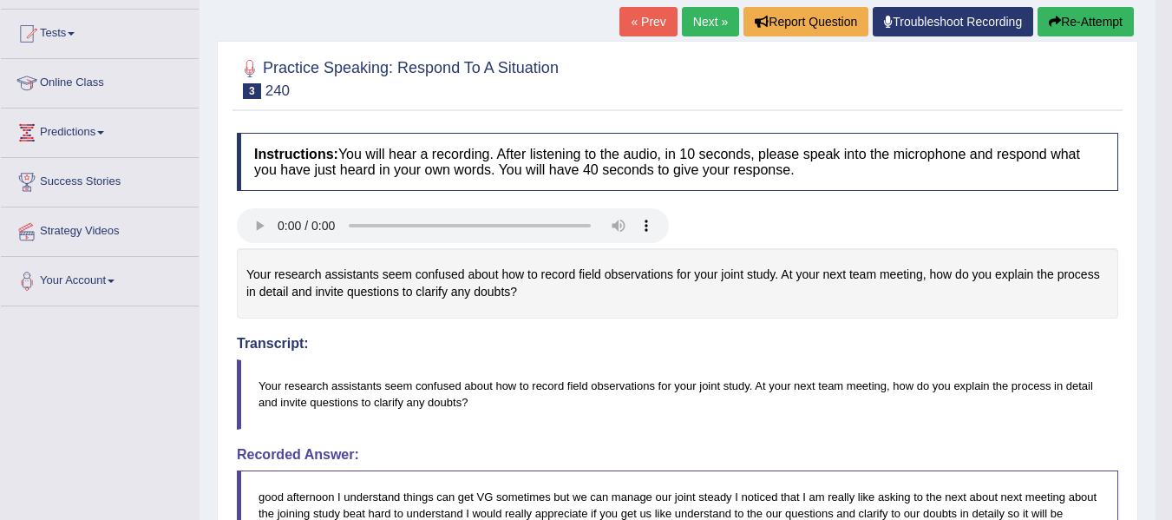
click at [698, 30] on link "Next »" at bounding box center [710, 22] width 57 height 30
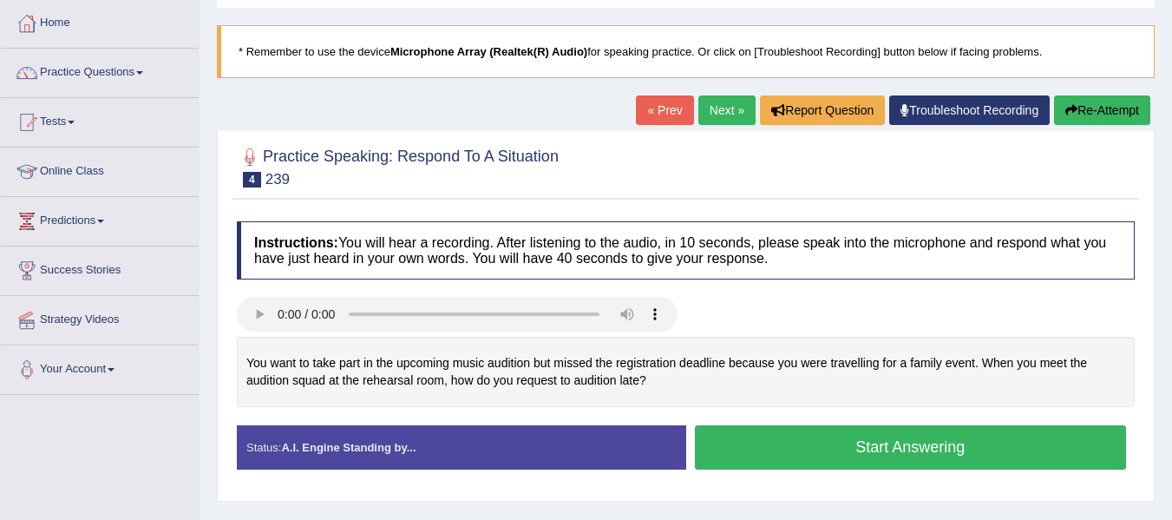
click at [147, 69] on link "Practice Questions" at bounding box center [100, 70] width 198 height 43
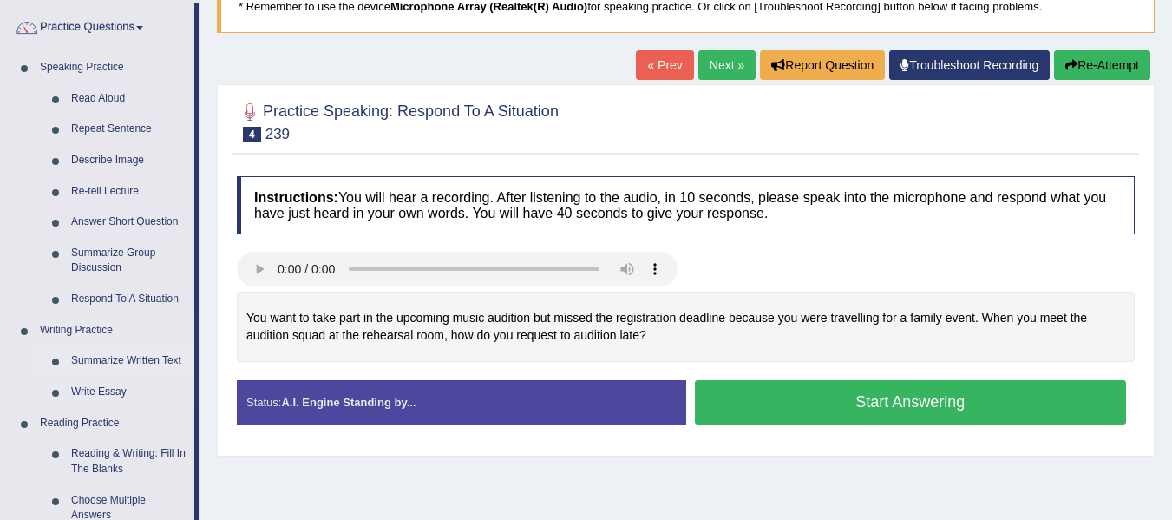
scroll to position [174, 0]
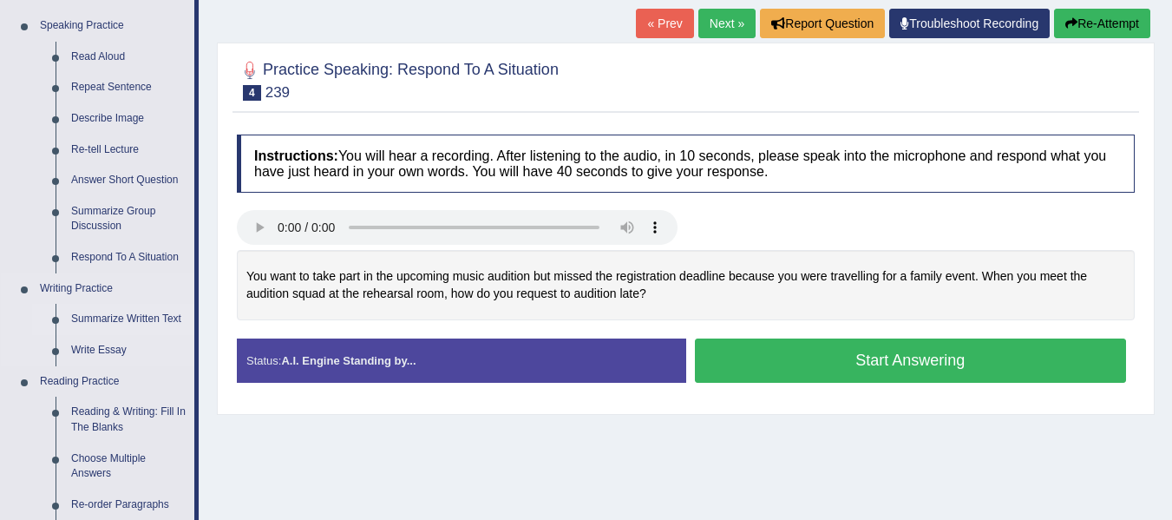
click at [157, 314] on link "Summarize Written Text" at bounding box center [128, 319] width 131 height 31
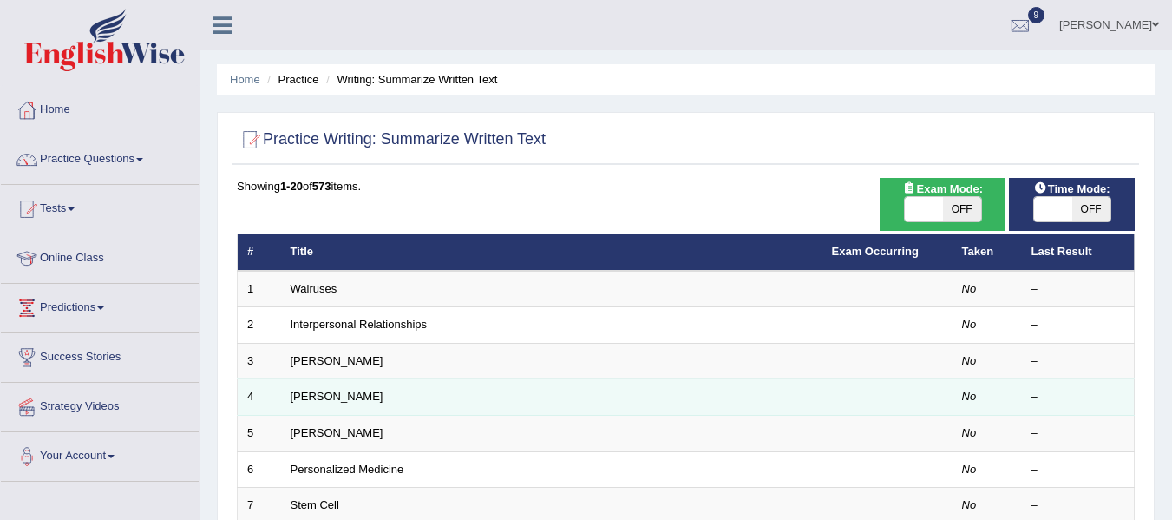
scroll to position [87, 0]
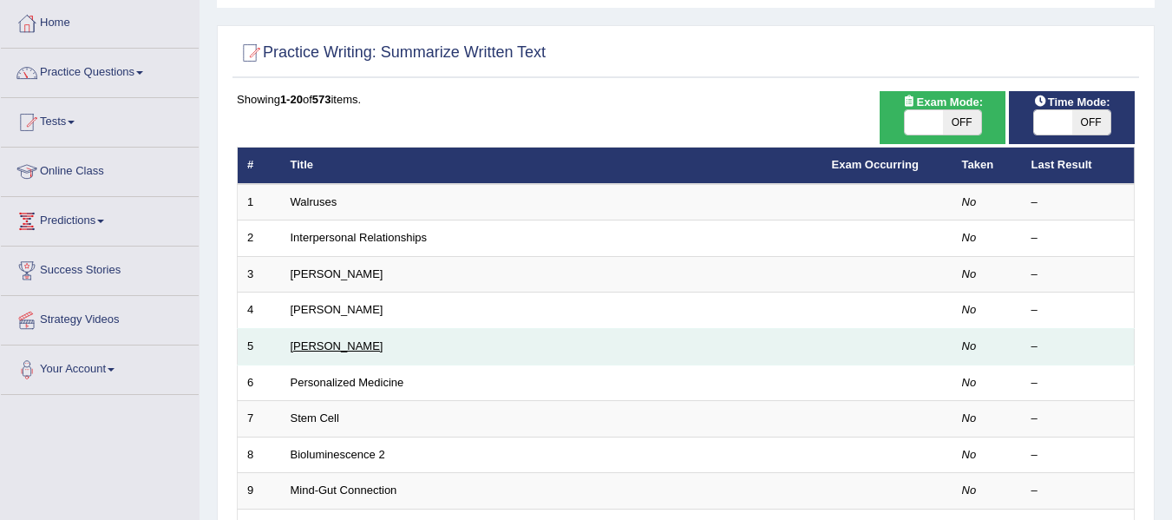
click at [370, 343] on link "[PERSON_NAME]" at bounding box center [337, 345] width 93 height 13
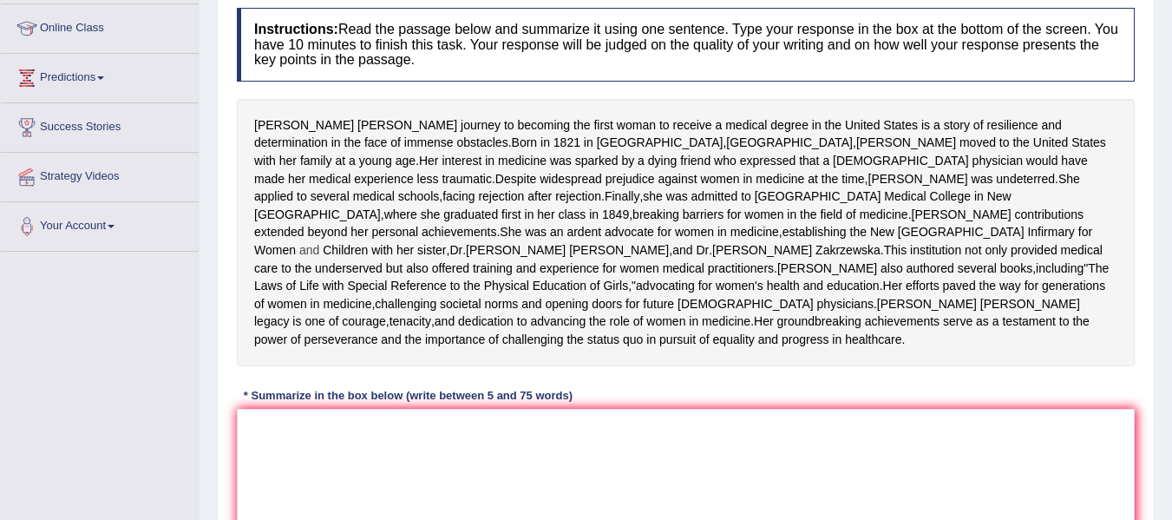
scroll to position [260, 0]
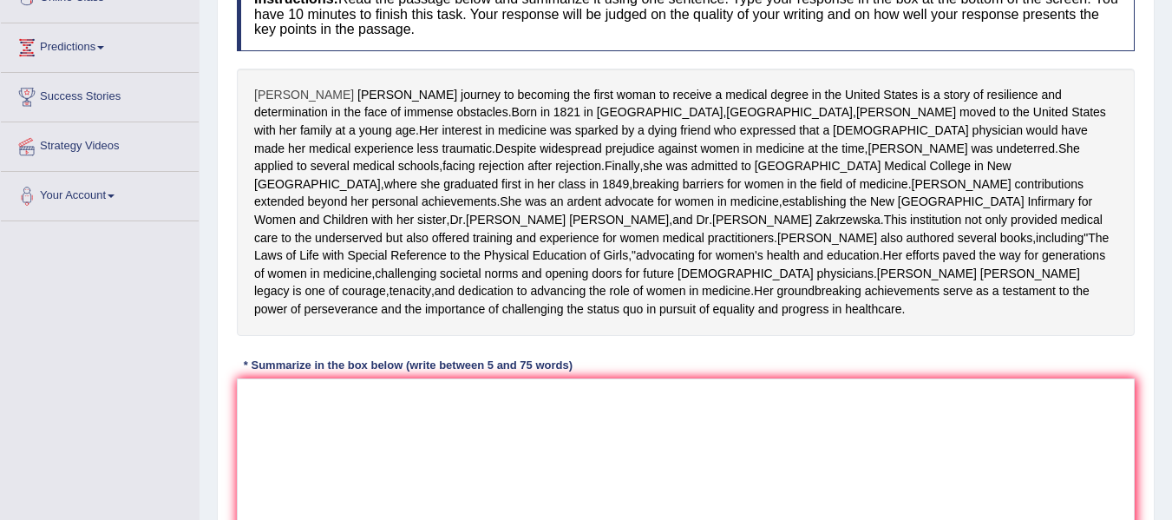
click at [256, 96] on div "Elizabeth Blackwell's journey to becoming the first woman to receive a medical …" at bounding box center [686, 202] width 898 height 267
drag, startPoint x: 256, startPoint y: 95, endPoint x: 265, endPoint y: 94, distance: 8.8
drag, startPoint x: 254, startPoint y: 95, endPoint x: 260, endPoint y: 108, distance: 13.6
click at [260, 108] on div "Elizabeth Blackwell's journey to becoming the first woman to receive a medical …" at bounding box center [686, 202] width 898 height 267
click at [390, 108] on span "of" at bounding box center [395, 112] width 10 height 18
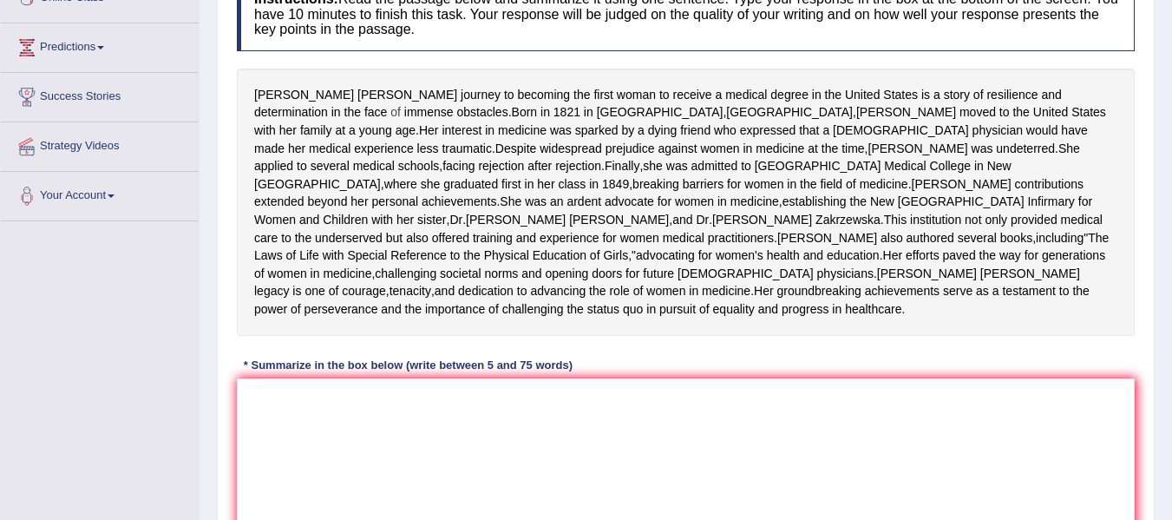
click at [260, 108] on div at bounding box center [265, 92] width 33 height 33
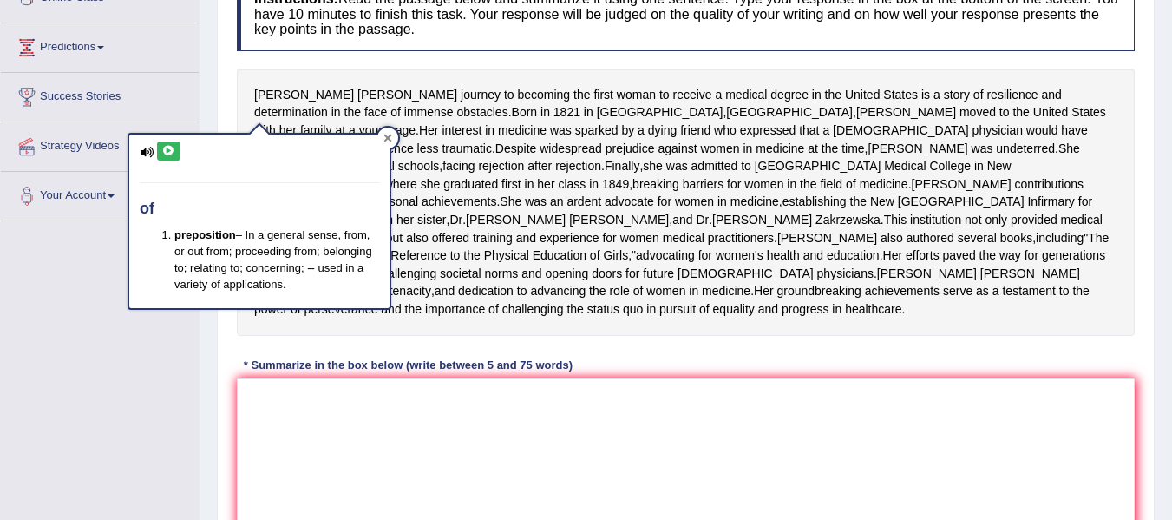
click at [393, 138] on div at bounding box center [387, 138] width 21 height 21
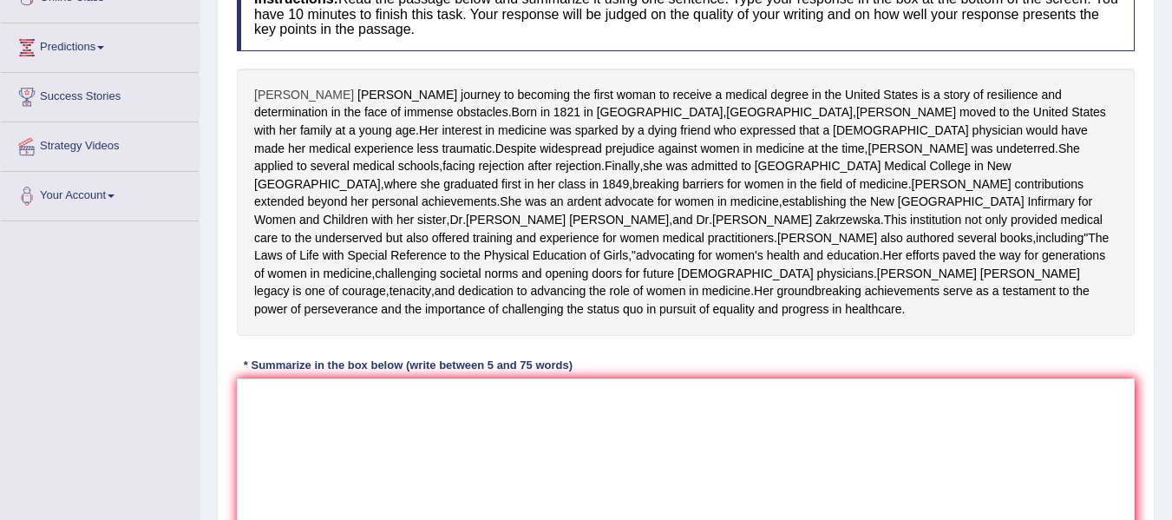
click at [267, 93] on span "Elizabeth" at bounding box center [304, 95] width 100 height 18
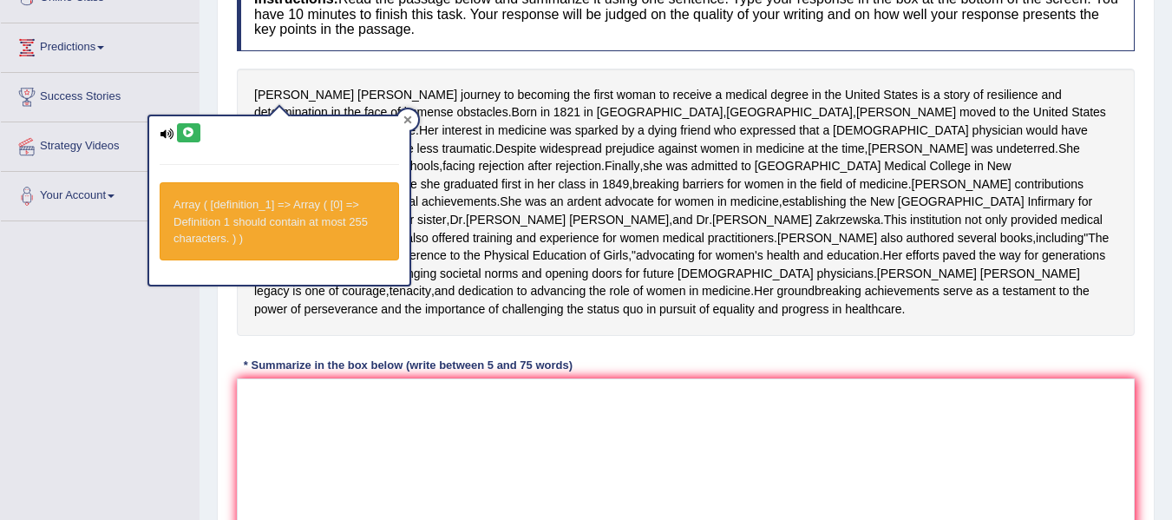
click at [409, 119] on icon at bounding box center [408, 120] width 8 height 8
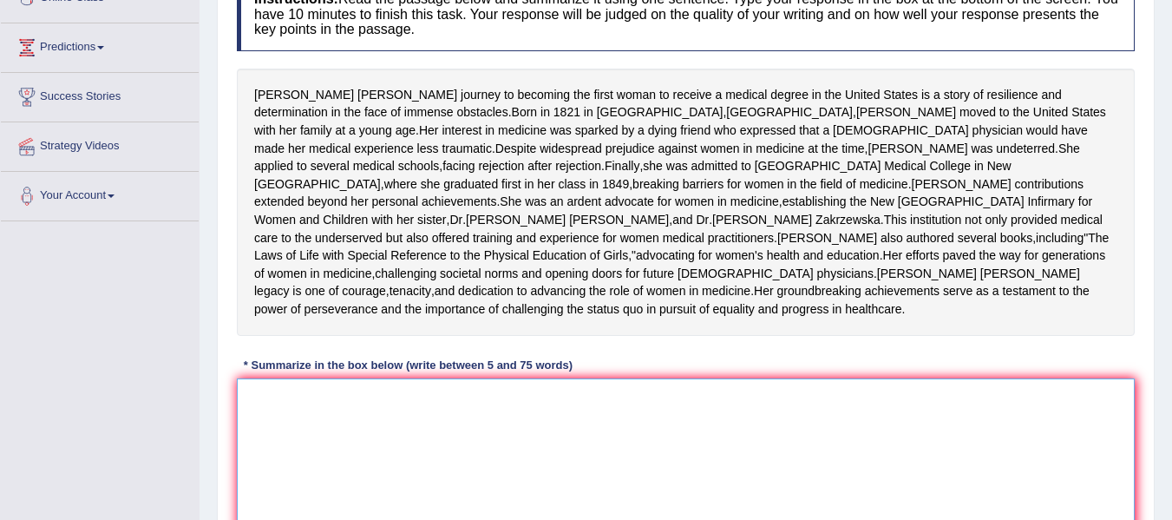
click at [338, 486] on textarea at bounding box center [686, 462] width 898 height 168
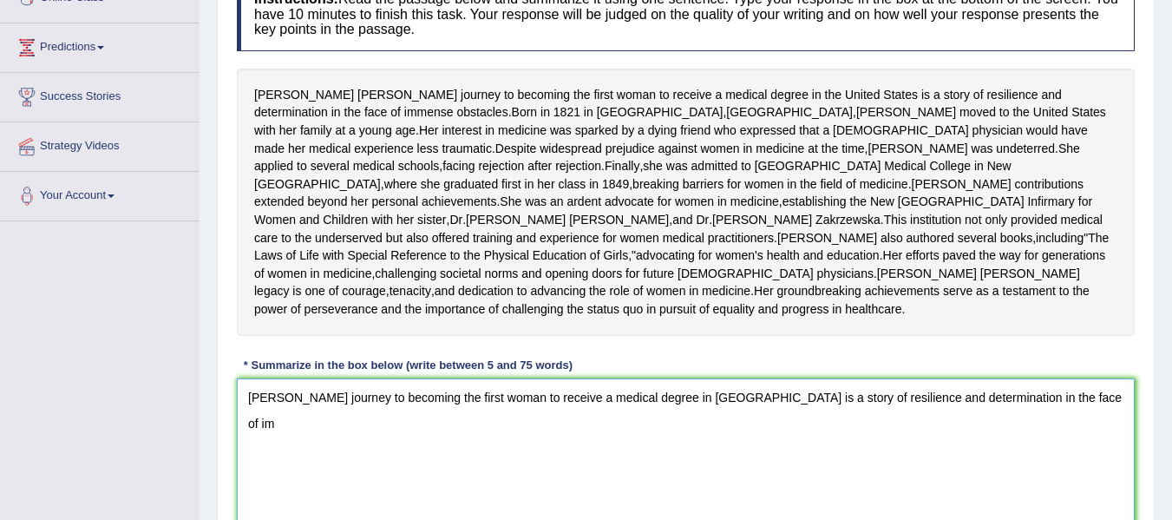
scroll to position [269, 0]
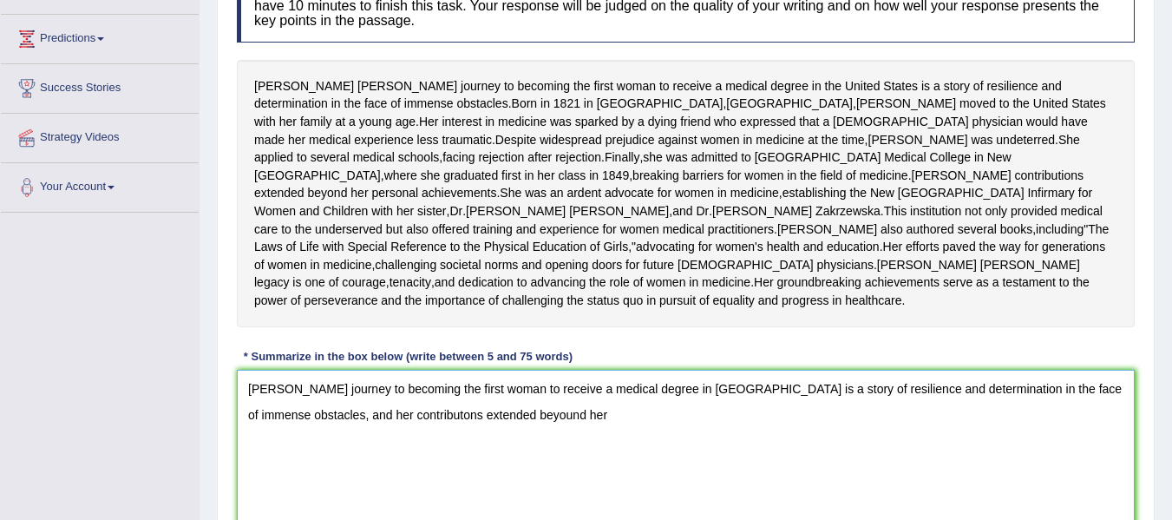
click at [559, 514] on textarea "Elizabeth Blackwell's journey to becoming the first woman to receive a medical …" at bounding box center [686, 454] width 898 height 168
click at [598, 510] on textarea "Elizabeth Blackwell's journey to becoming the first woman to receive a medical …" at bounding box center [686, 454] width 898 height 168
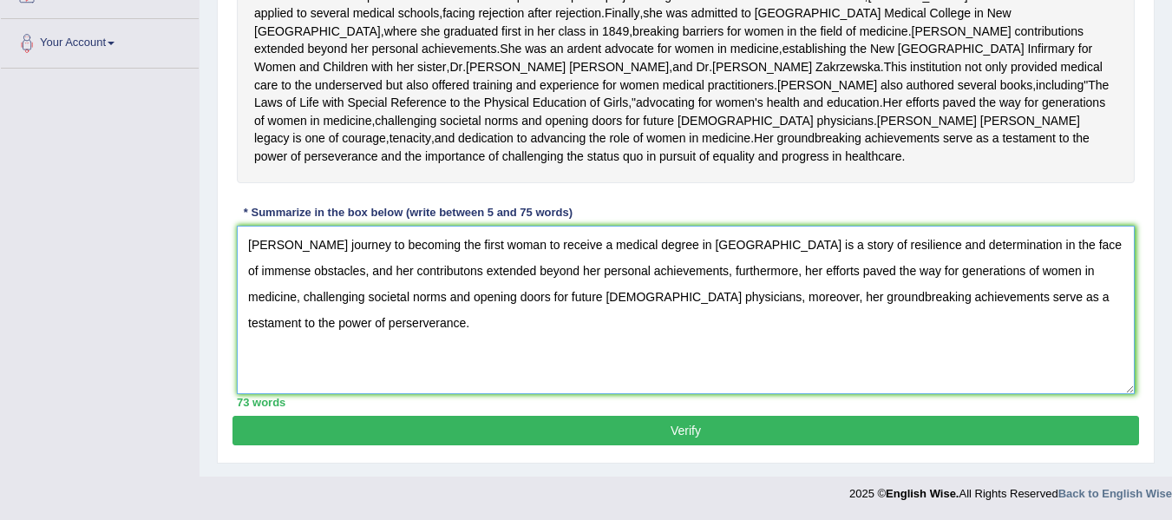
scroll to position [485, 0]
type textarea "Elizabeth Blackwell's journey to becoming the first woman to receive a medical …"
click at [698, 436] on button "Verify" at bounding box center [686, 431] width 907 height 30
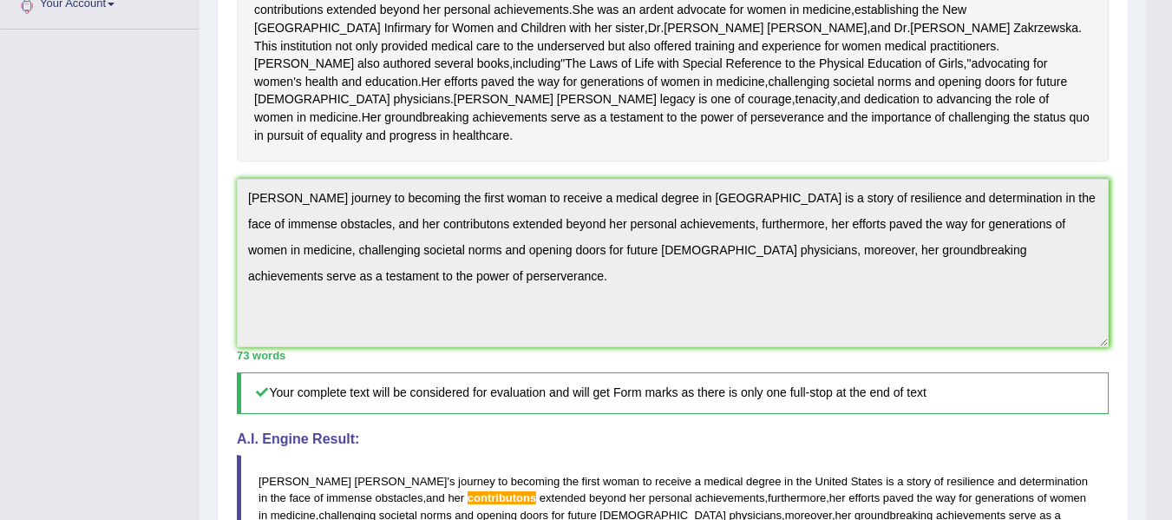
scroll to position [592, 0]
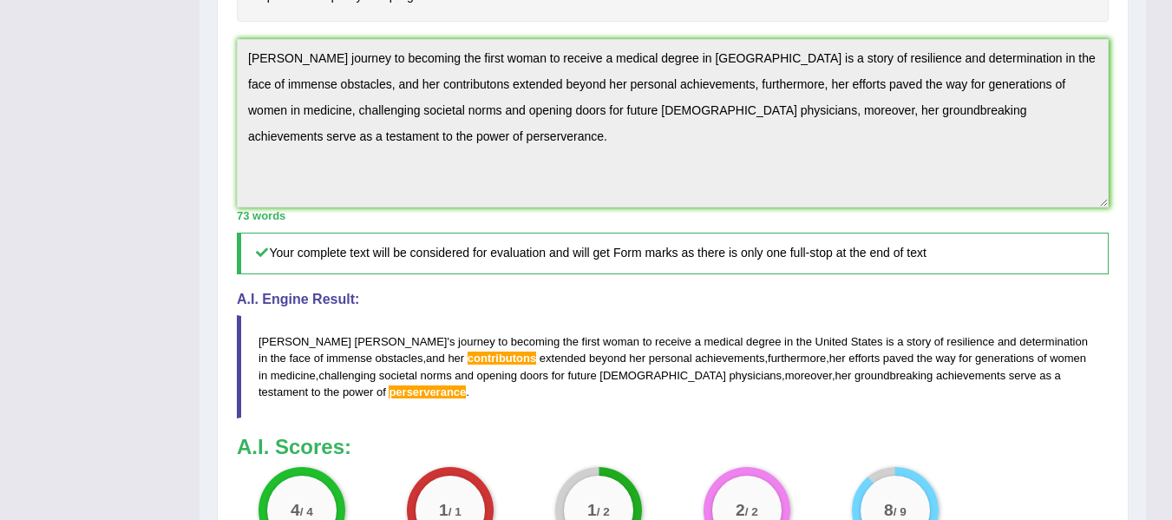
click at [468, 364] on span "contributons" at bounding box center [502, 357] width 69 height 13
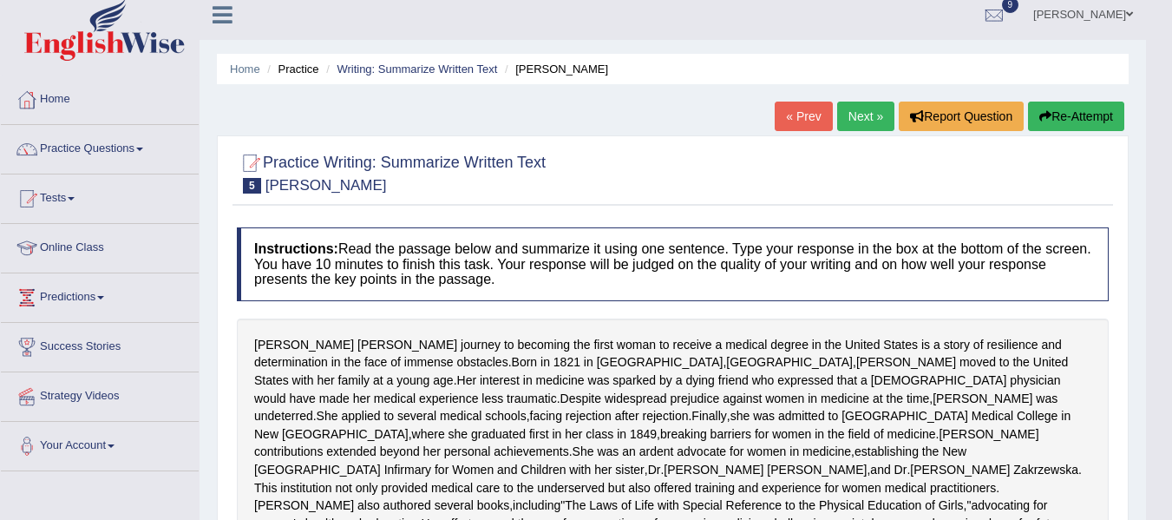
scroll to position [0, 0]
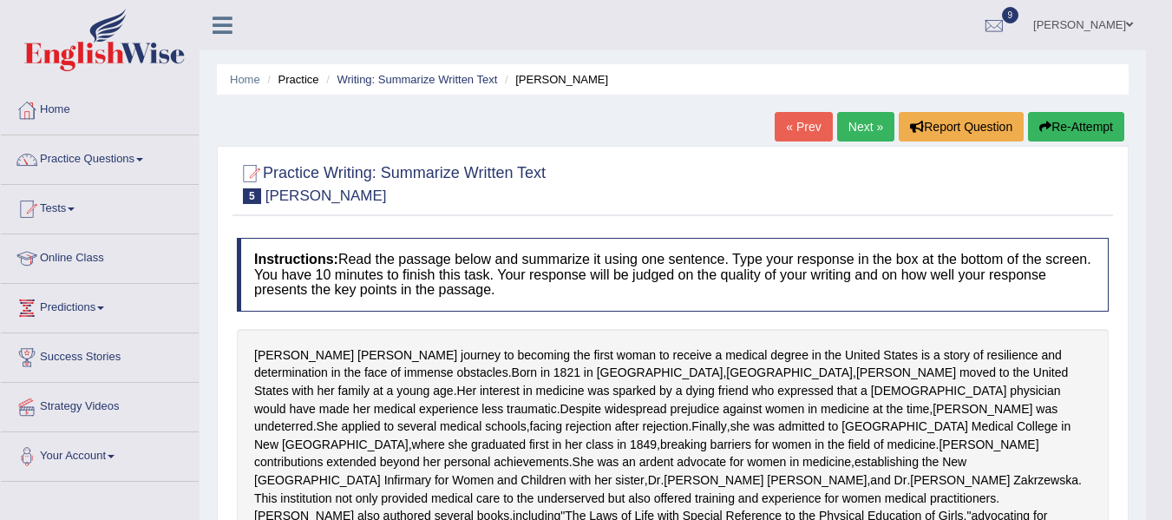
click at [861, 131] on link "Next »" at bounding box center [865, 127] width 57 height 30
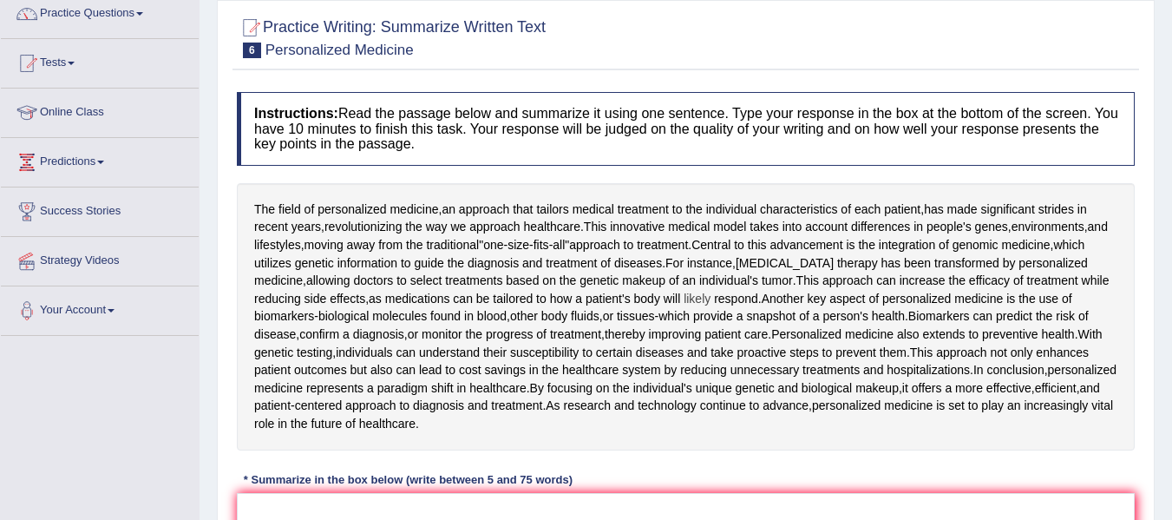
scroll to position [174, 0]
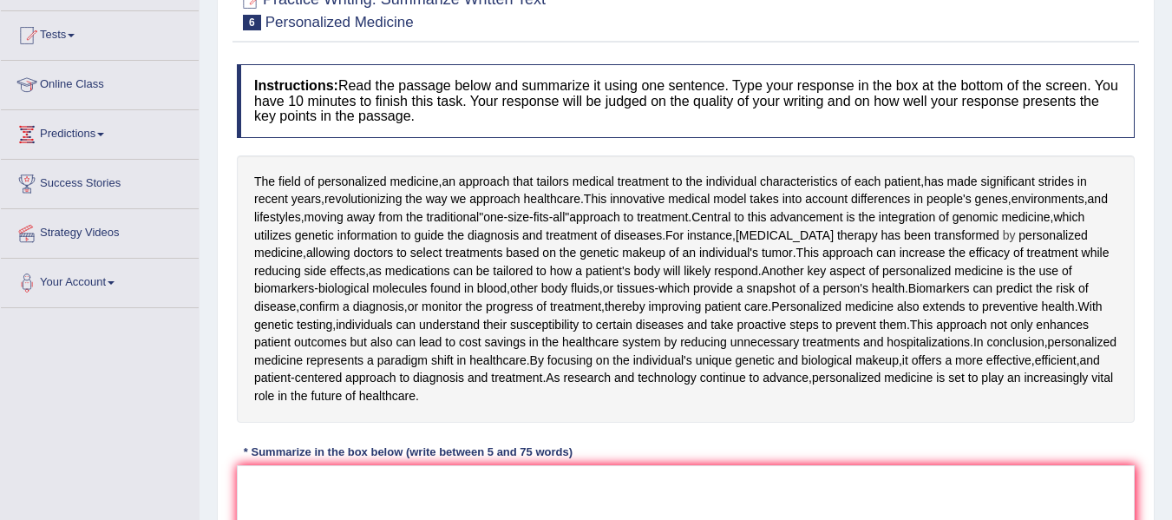
click at [1003, 226] on span "by" at bounding box center [1009, 235] width 13 height 18
click at [967, 236] on span "transformed" at bounding box center [966, 235] width 65 height 18
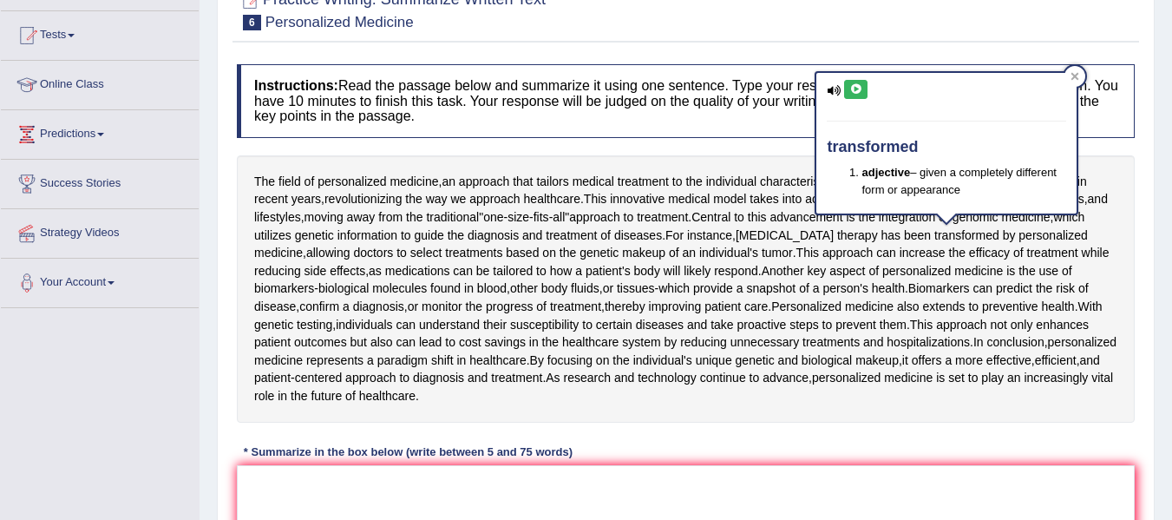
click at [994, 16] on div at bounding box center [686, 9] width 898 height 53
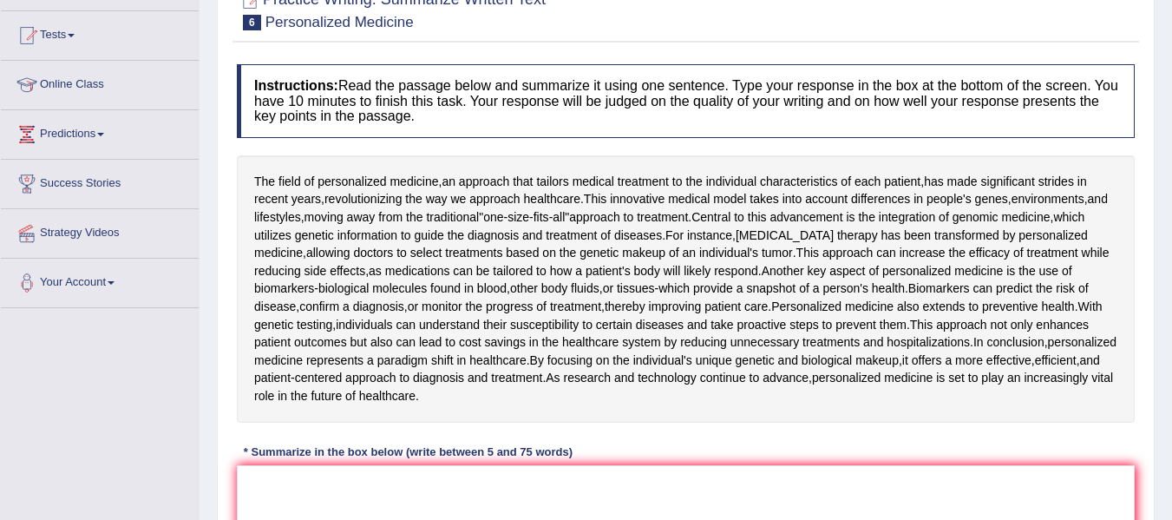
scroll to position [260, 0]
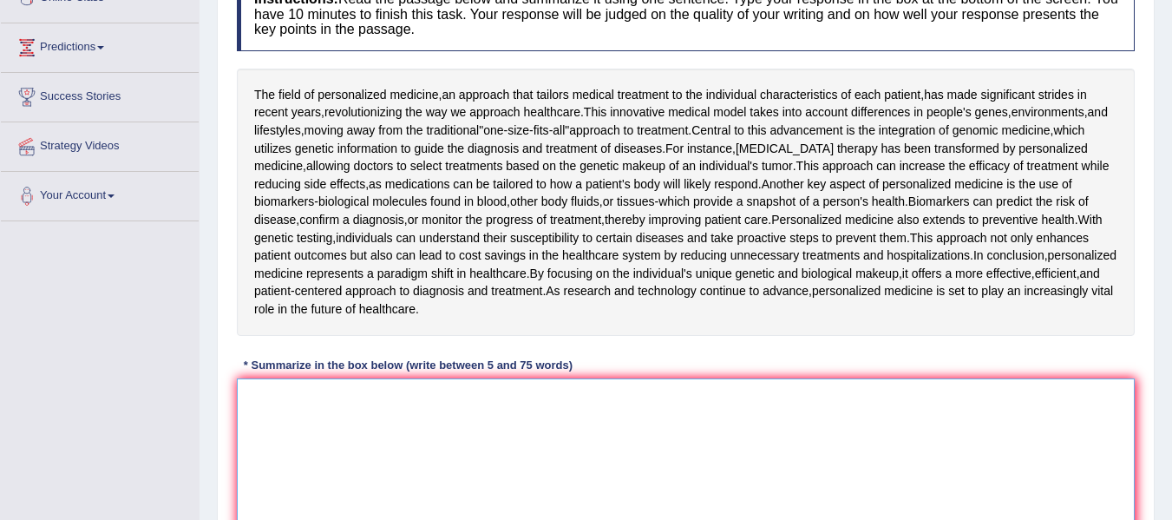
click at [381, 400] on textarea at bounding box center [686, 462] width 898 height 168
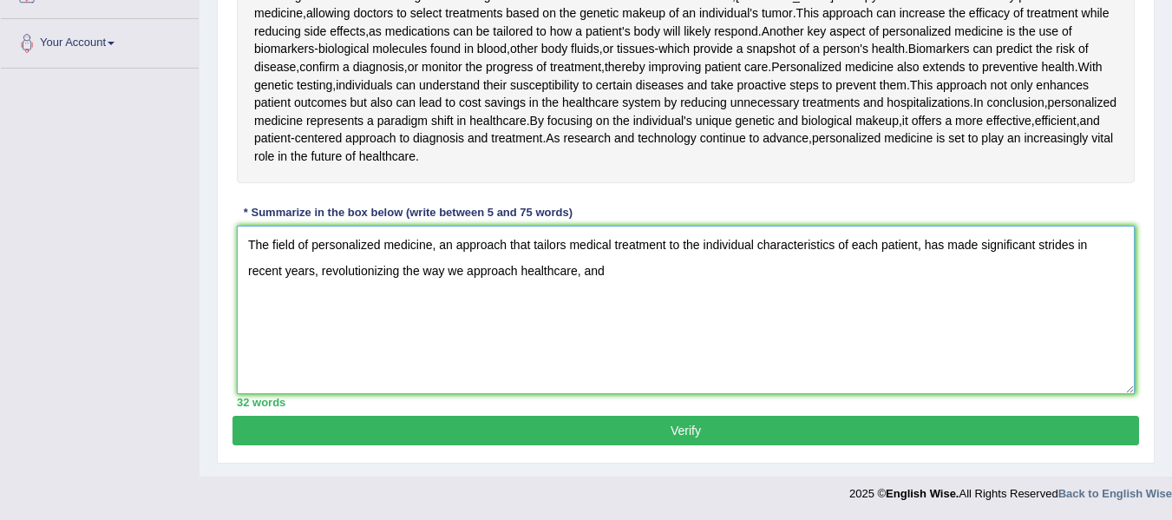
scroll to position [326, 0]
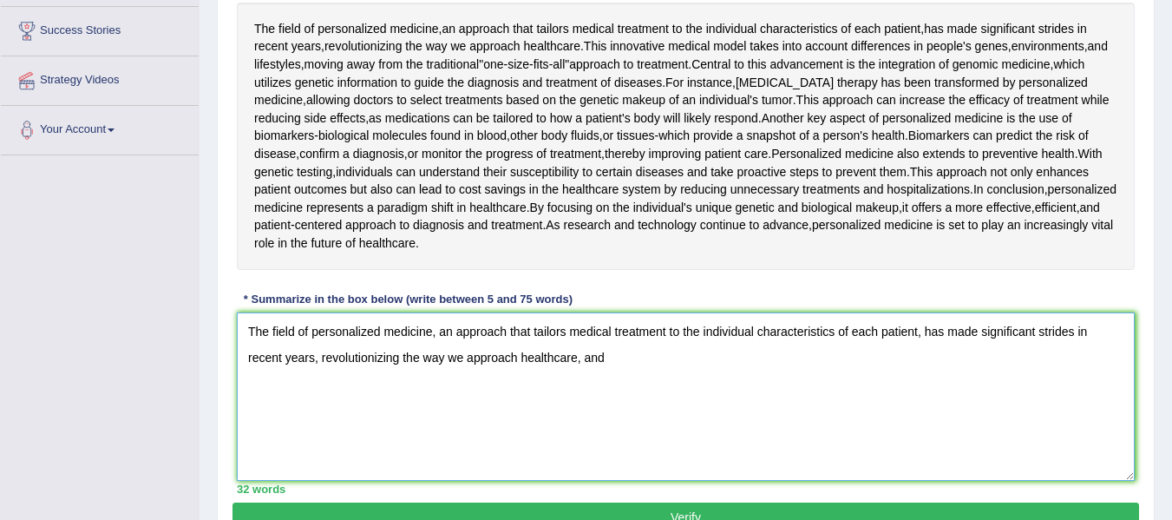
click at [626, 362] on textarea "The field of personalized medicine, an approach that tailors medical treatment …" at bounding box center [686, 396] width 898 height 168
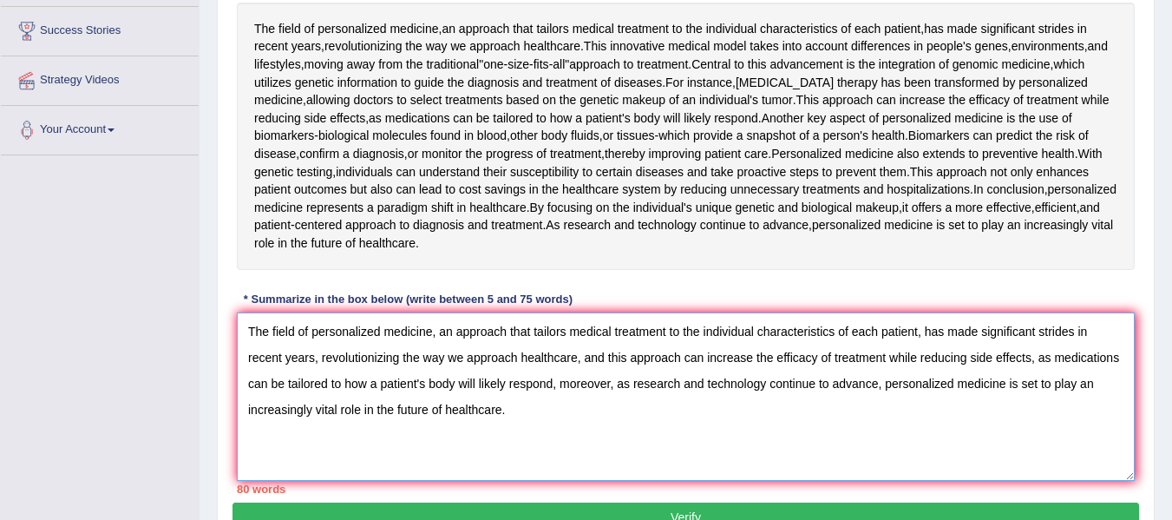
drag, startPoint x: 1081, startPoint y: 384, endPoint x: 1031, endPoint y: 443, distance: 77.5
click at [1031, 443] on textarea "The field of personalized medicine, an approach that tailors medical treatment …" at bounding box center [686, 396] width 898 height 168
click at [1081, 383] on textarea "The field of personalized medicine, an approach that tailors medical treatment …" at bounding box center [686, 396] width 898 height 168
drag, startPoint x: 1081, startPoint y: 383, endPoint x: 1087, endPoint y: 416, distance: 33.5
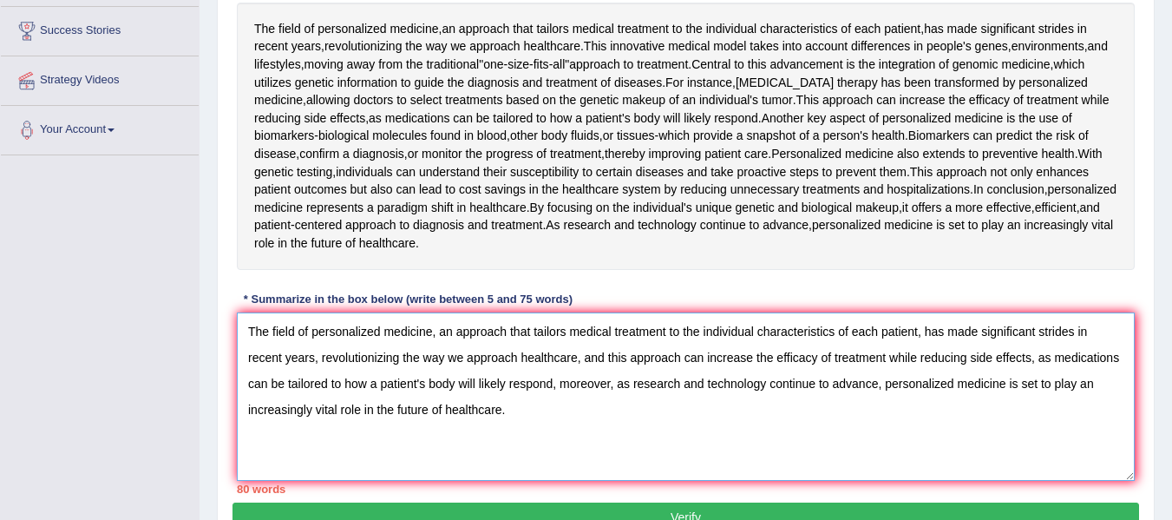
click at [1087, 416] on textarea "The field of personalized medicine, an approach that tailors medical treatment …" at bounding box center [686, 396] width 898 height 168
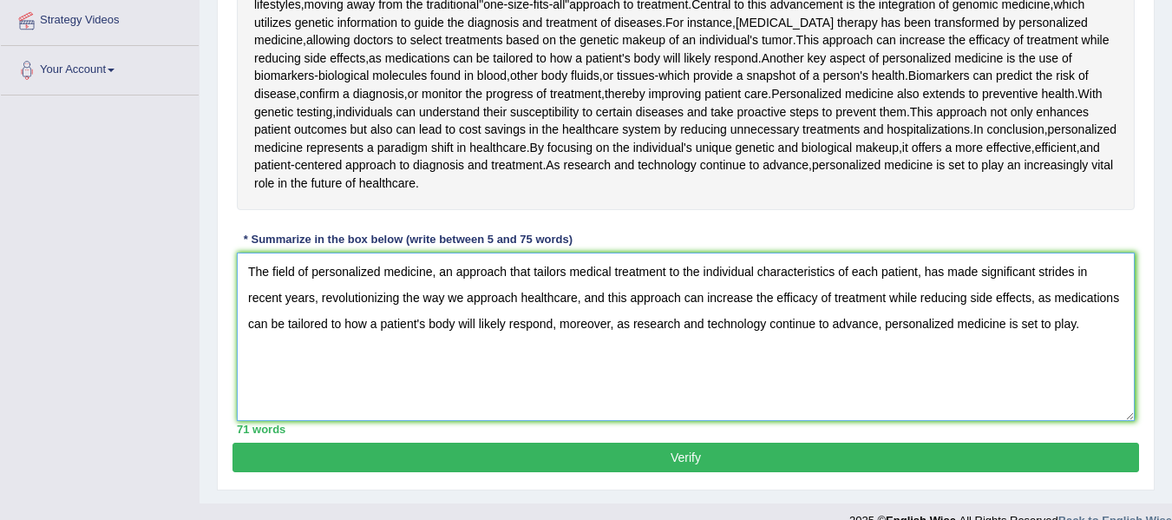
scroll to position [413, 0]
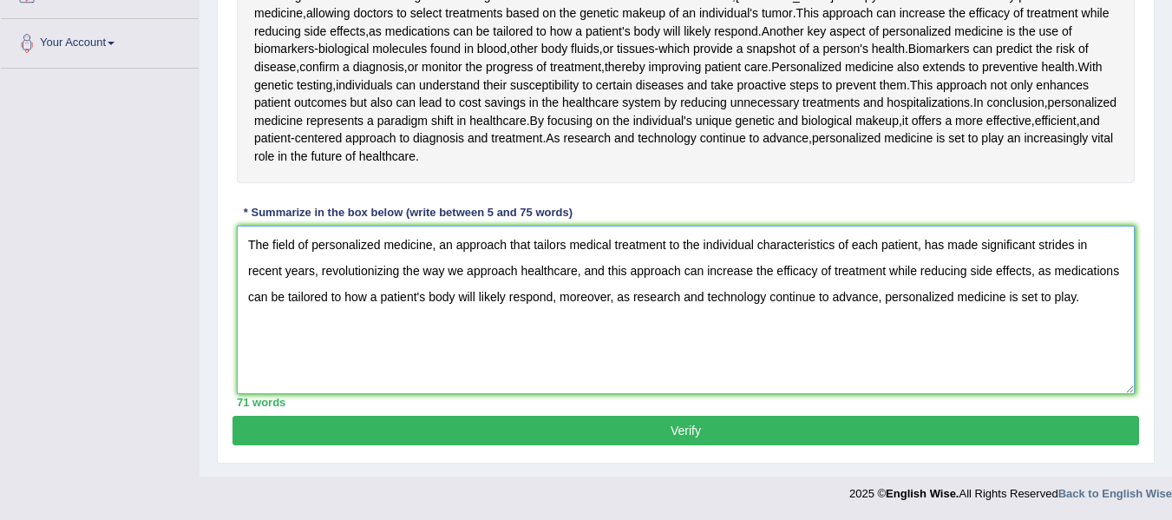
type textarea "The field of personalized medicine, an approach that tailors medical treatment …"
click at [735, 429] on button "Verify" at bounding box center [686, 431] width 907 height 30
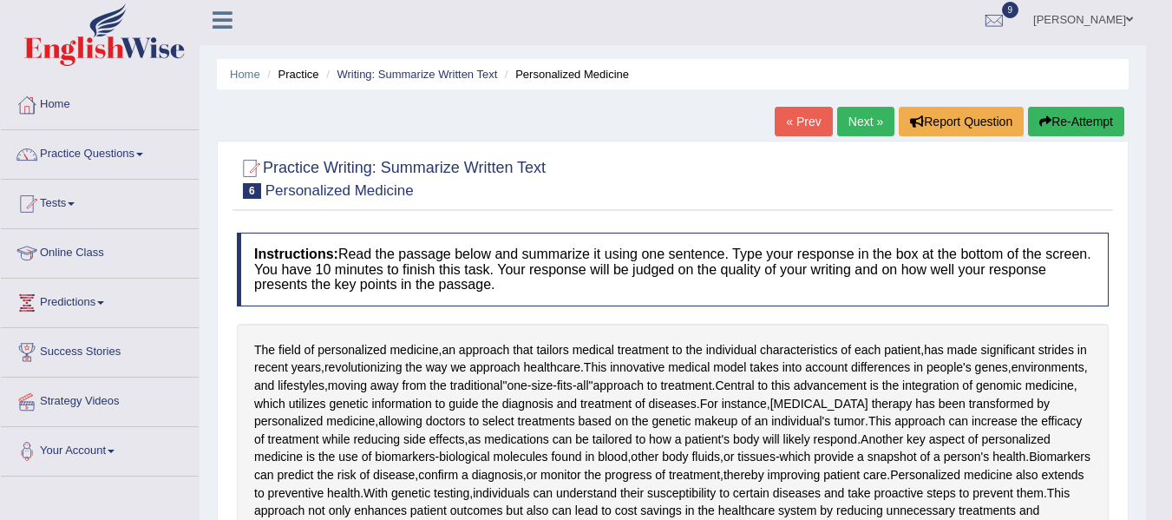
scroll to position [0, 0]
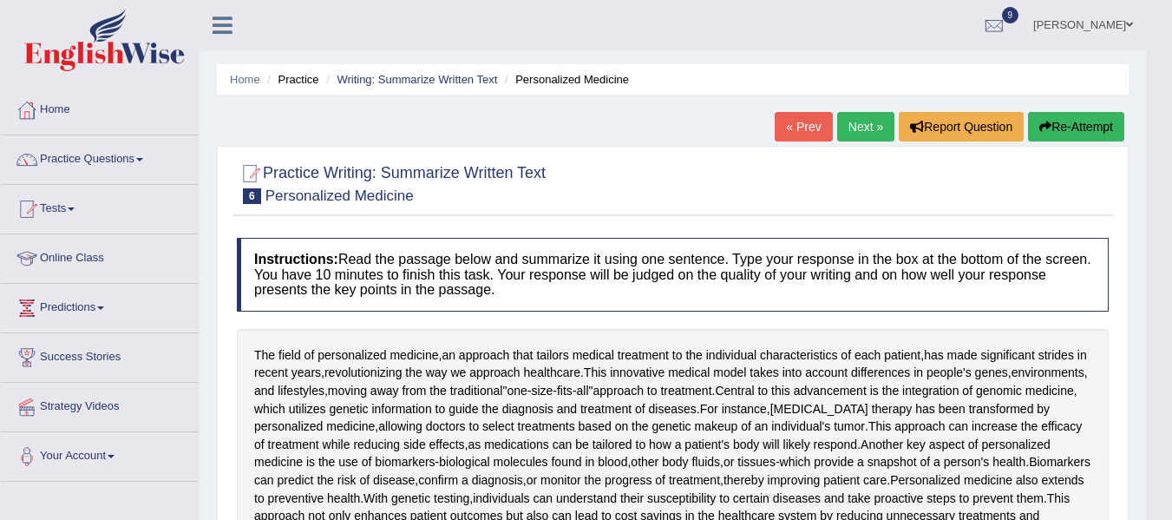
click at [867, 133] on link "Next »" at bounding box center [865, 127] width 57 height 30
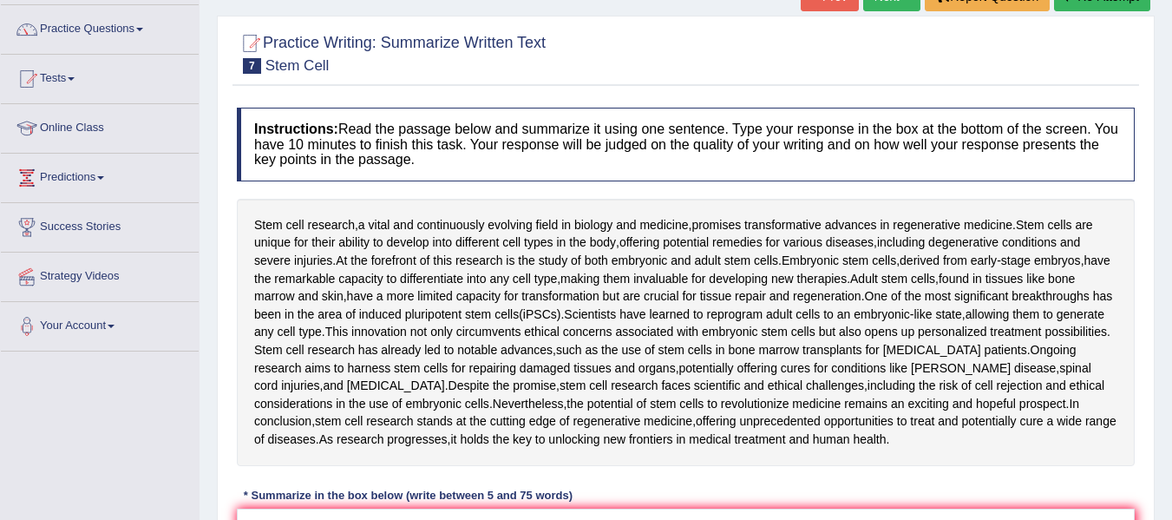
scroll to position [87, 0]
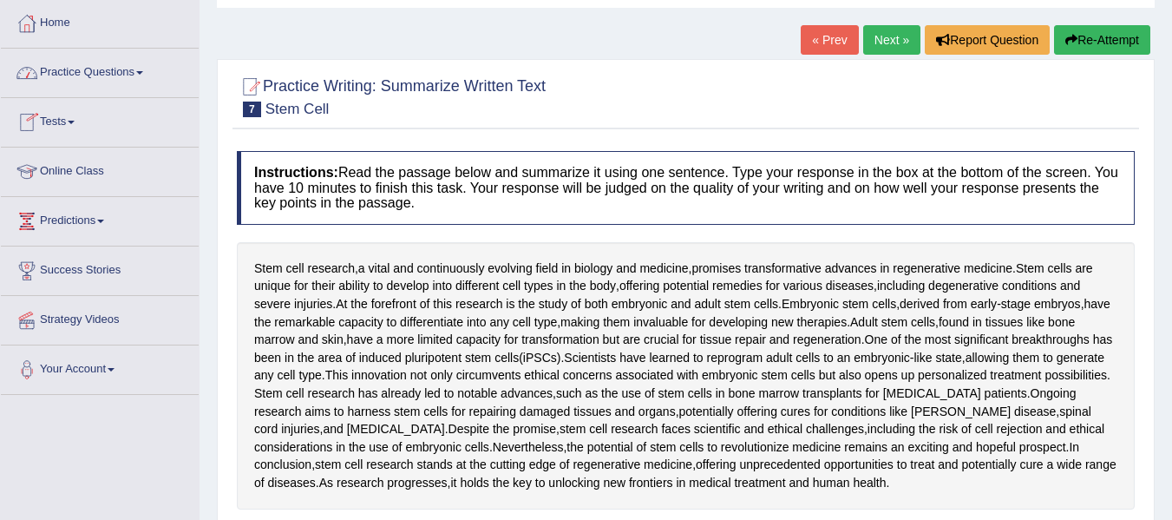
click at [141, 74] on link "Practice Questions" at bounding box center [100, 70] width 198 height 43
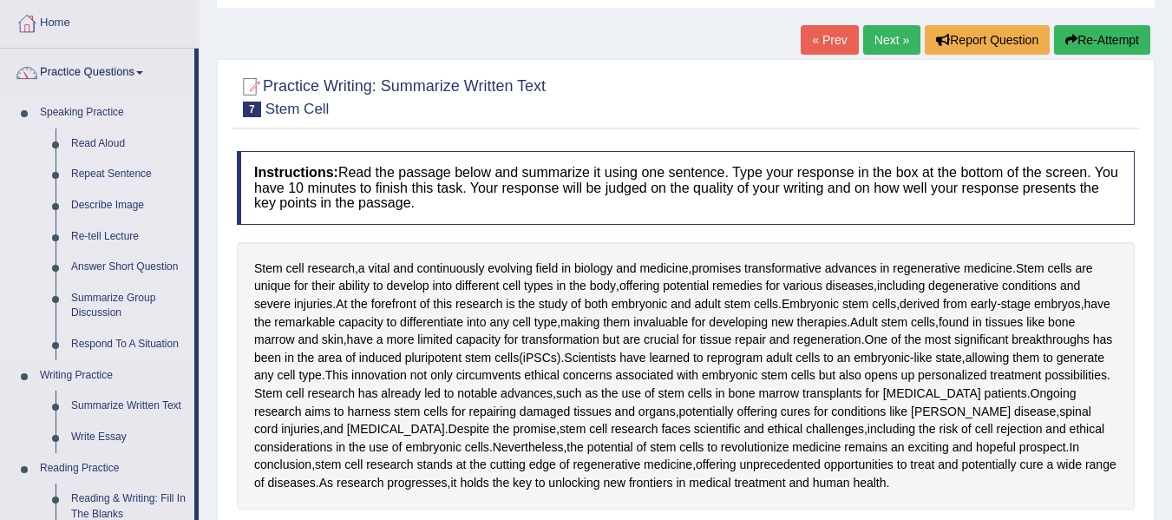
click at [121, 177] on link "Repeat Sentence" at bounding box center [128, 174] width 131 height 31
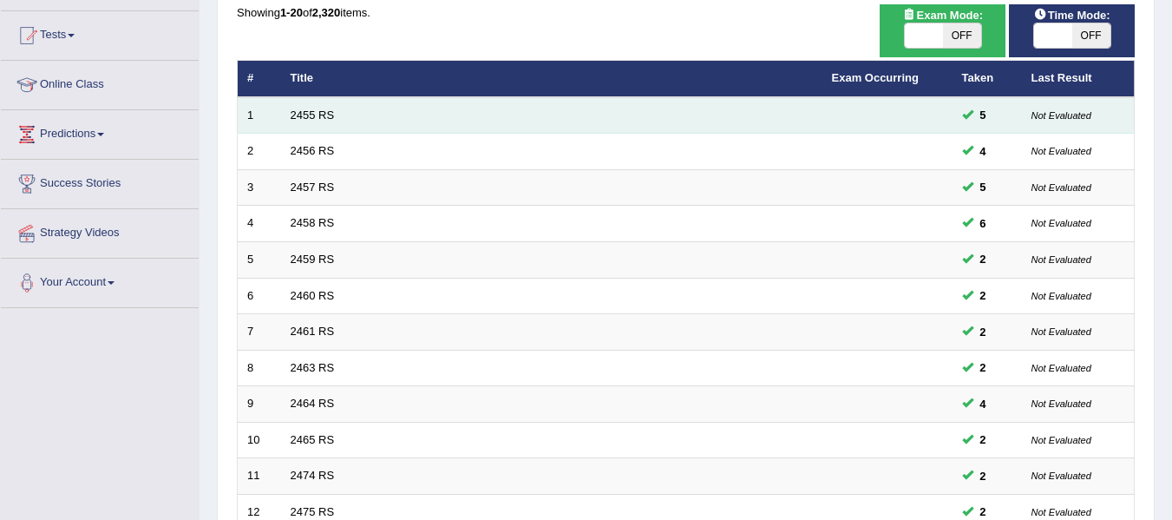
scroll to position [260, 0]
